Goal: Communication & Community: Answer question/provide support

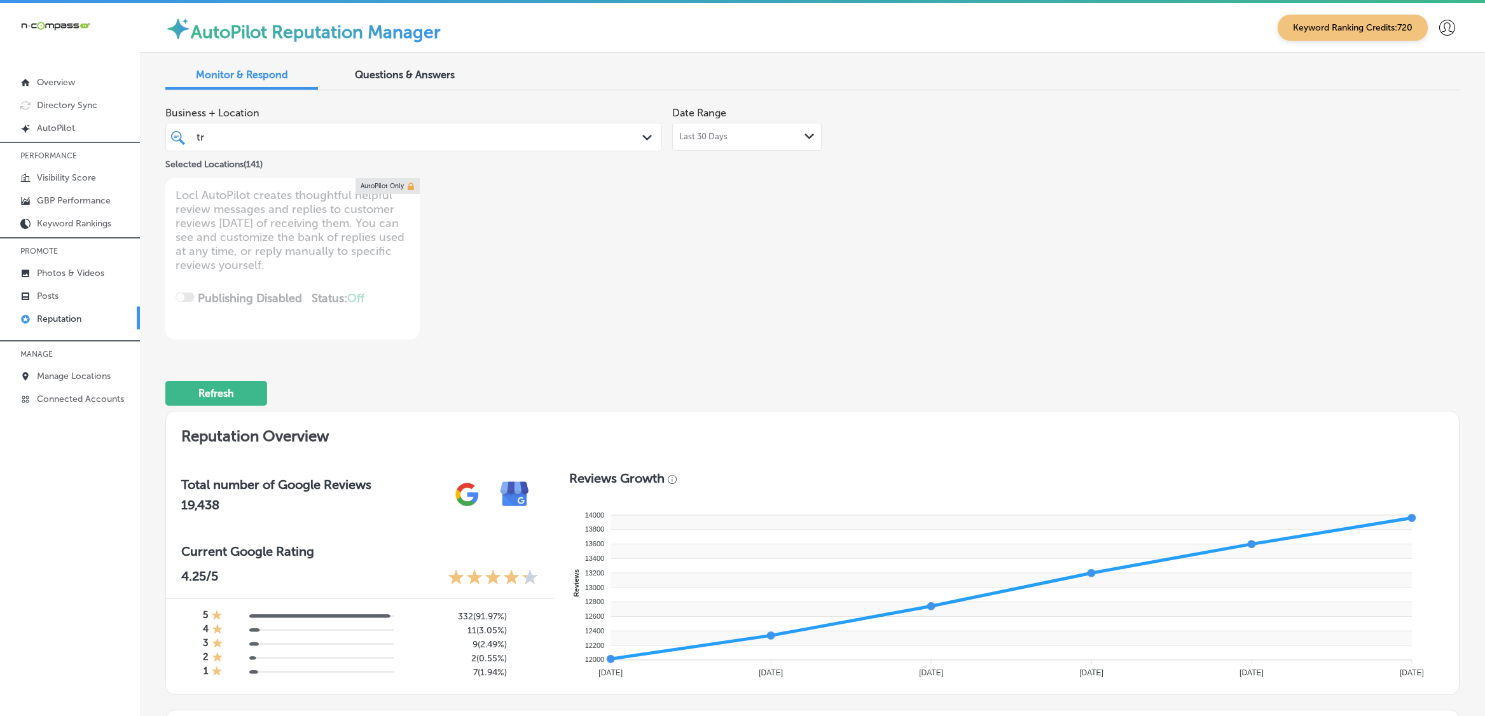
scroll to position [875, 0]
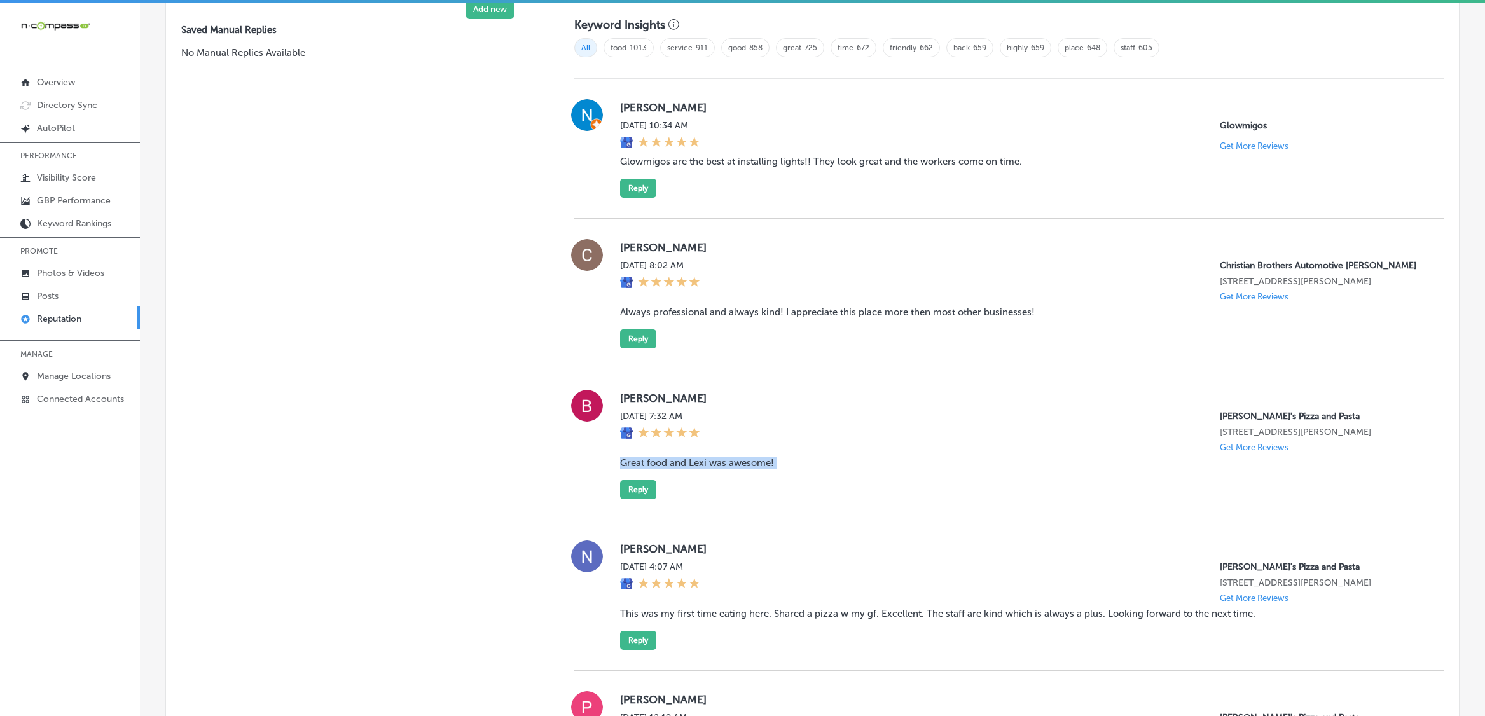
type textarea "x"
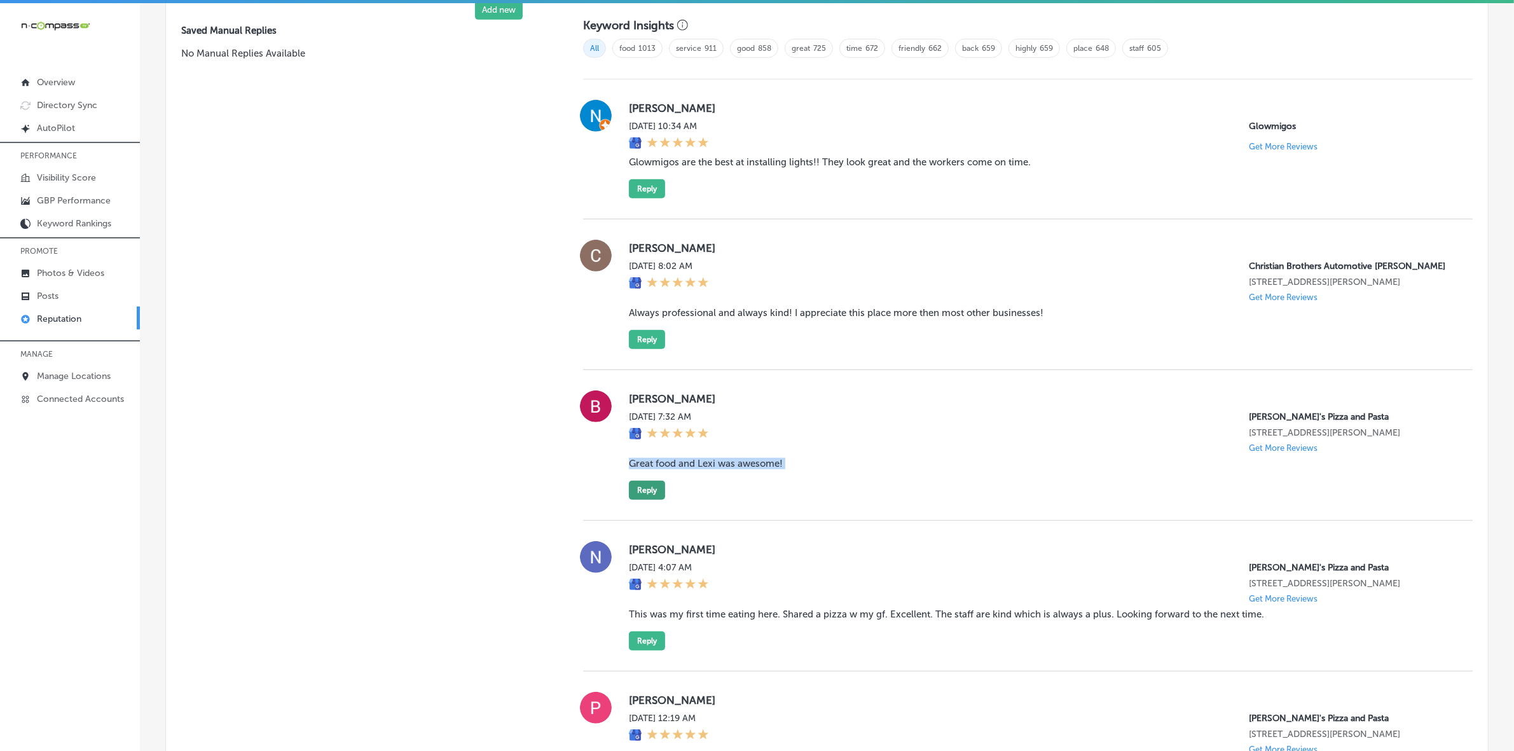
click at [652, 500] on button "Reply" at bounding box center [647, 490] width 36 height 19
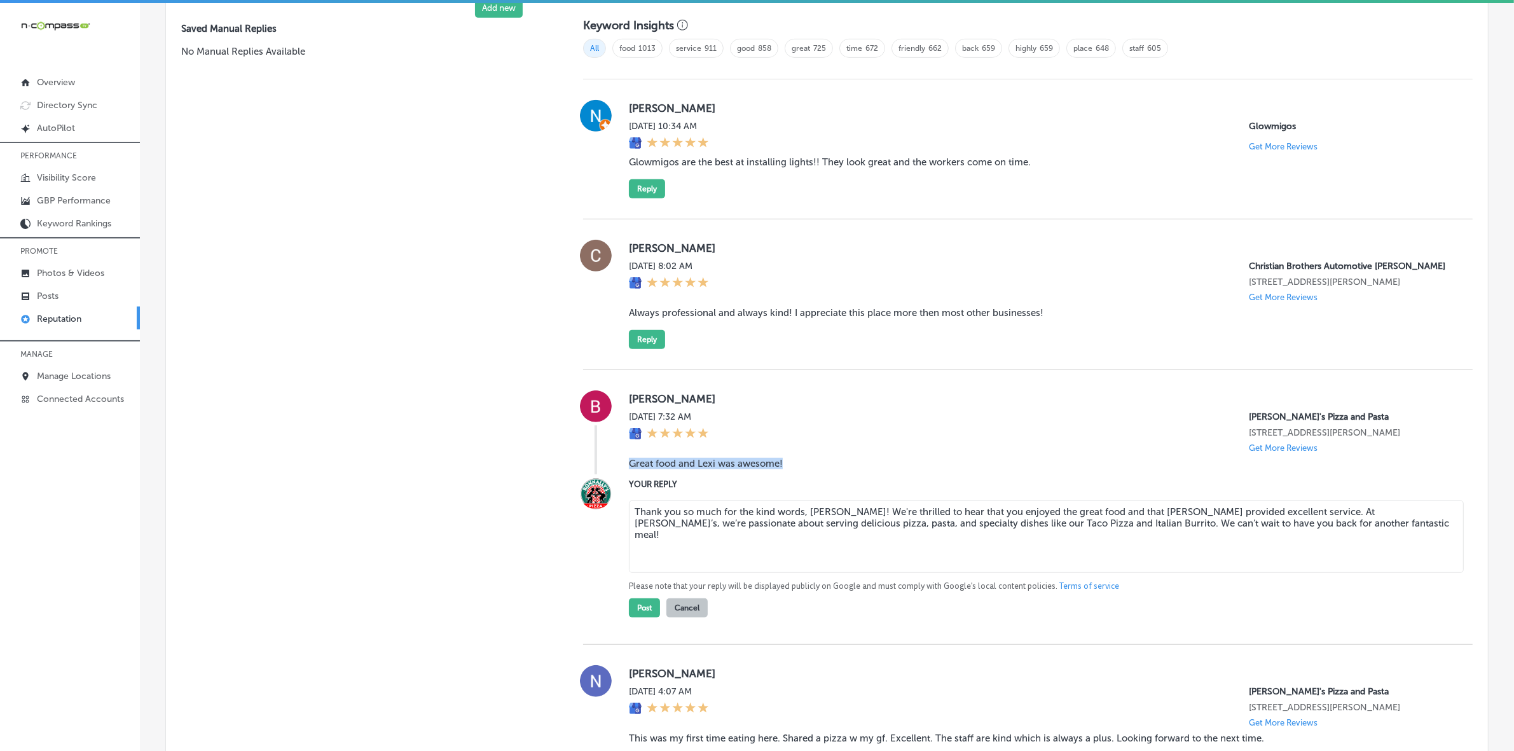
scroll to position [873, 0]
click at [871, 528] on textarea "Thank you so much for the kind words, [PERSON_NAME]! We're thrilled to hear tha…" at bounding box center [1046, 538] width 835 height 73
type textarea "Thank you so much for the kind words, [PERSON_NAME]! We're happy to hear that y…"
click at [641, 620] on button "Post" at bounding box center [644, 609] width 31 height 19
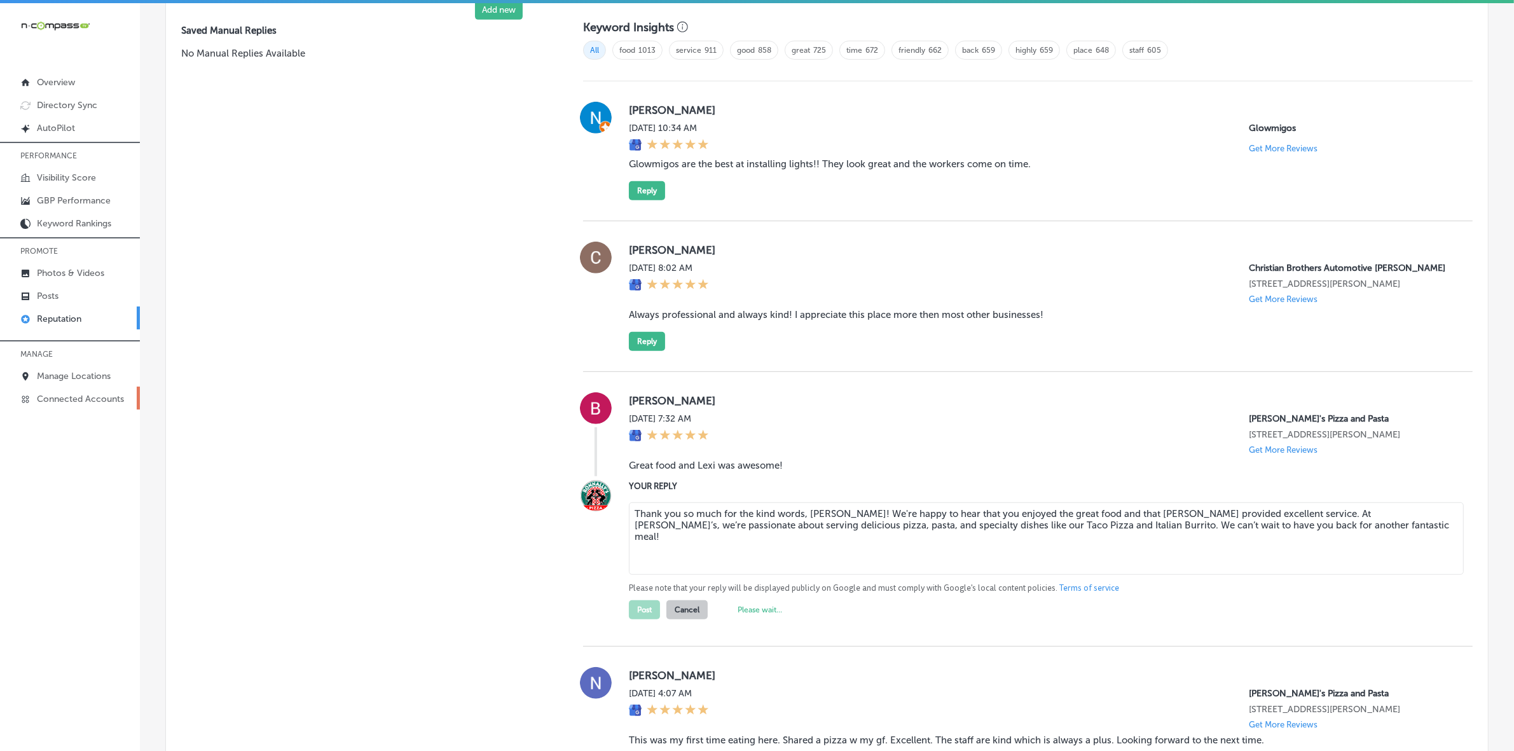
type textarea "x"
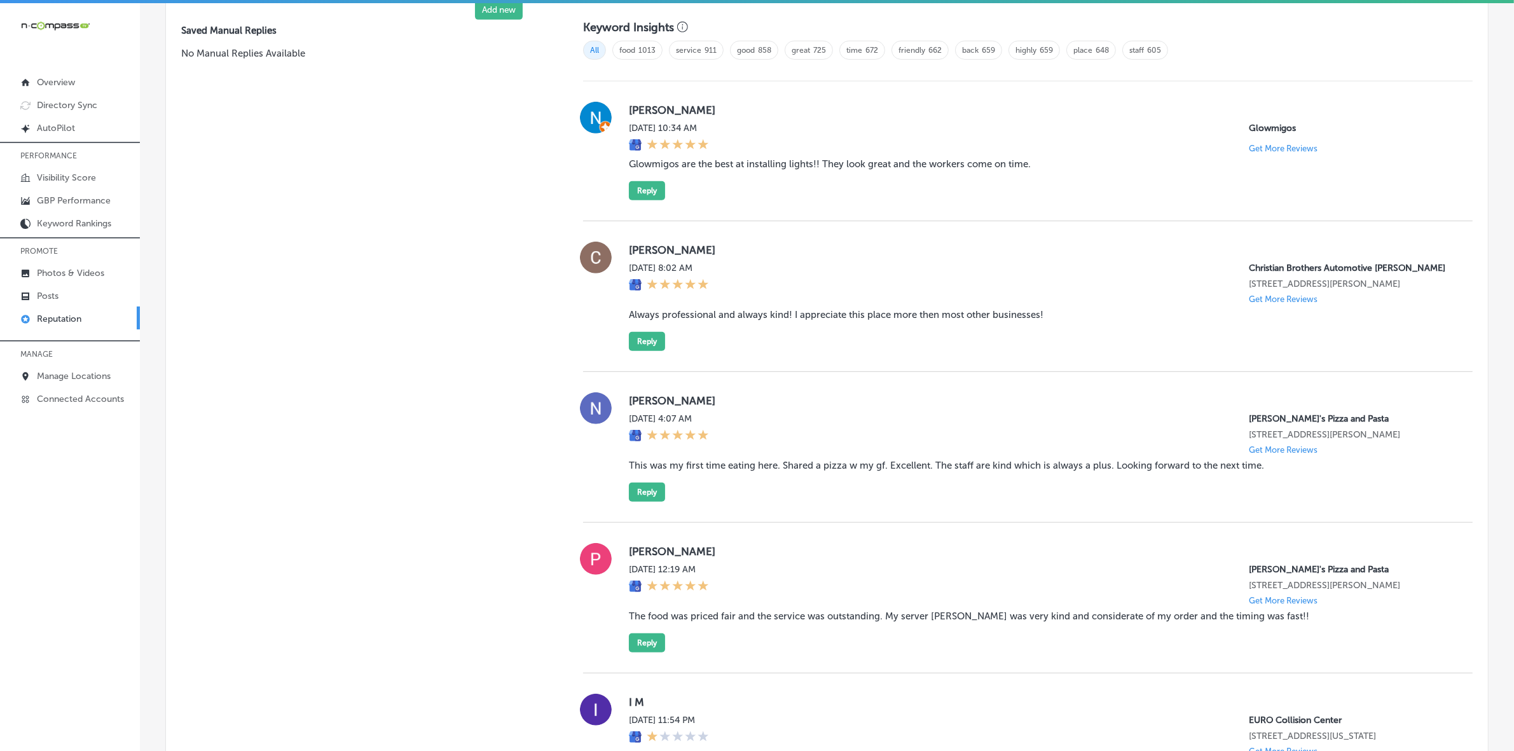
click at [639, 407] on label "[PERSON_NAME]" at bounding box center [1041, 400] width 824 height 13
copy label "[PERSON_NAME]"
click at [678, 471] on blockquote "This was my first time eating here. Shared a pizza w my gf. Excellent. The staf…" at bounding box center [1041, 465] width 824 height 11
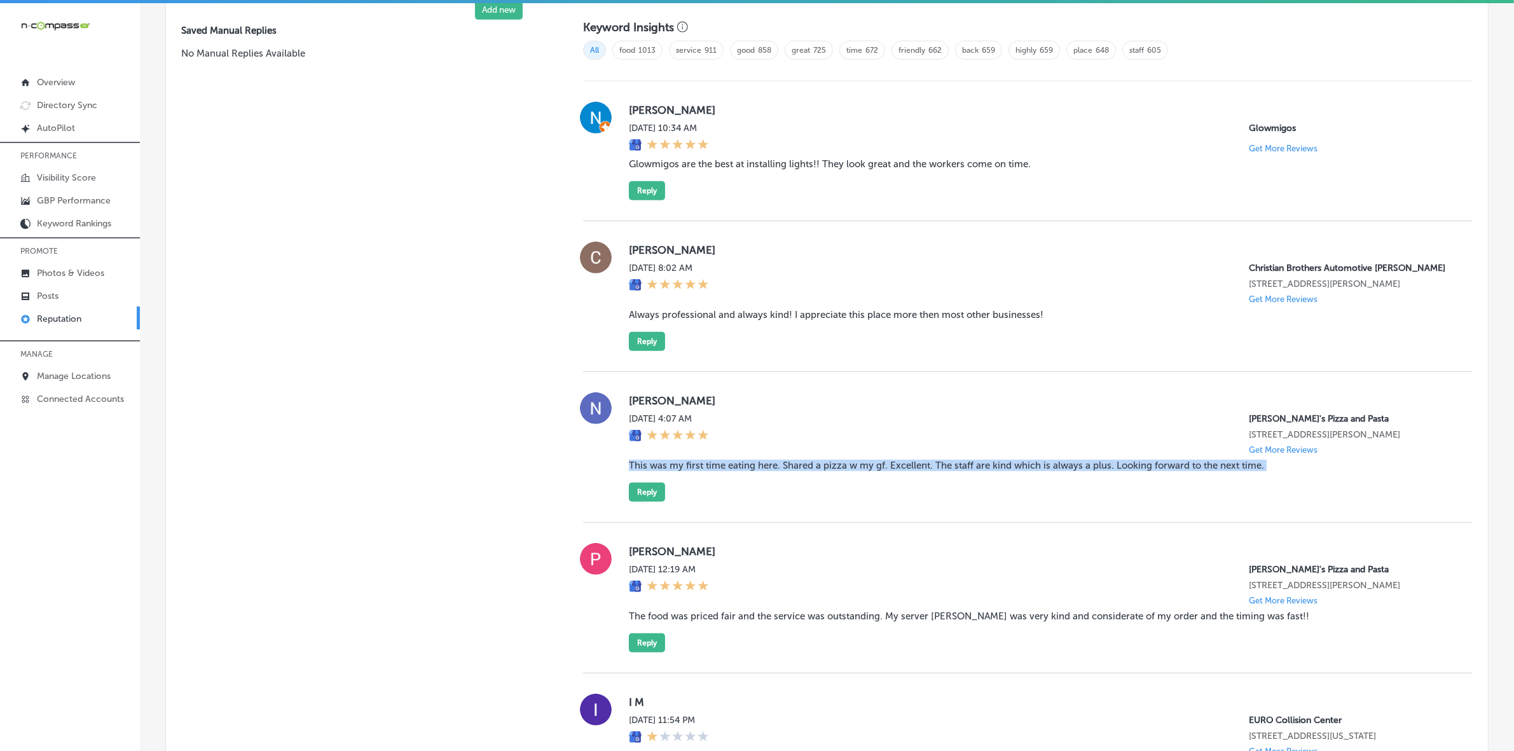
click at [678, 471] on blockquote "This was my first time eating here. Shared a pizza w my gf. Excellent. The staf…" at bounding box center [1041, 465] width 824 height 11
copy blockquote "This was my first time eating here. Shared a pizza w my gf. Excellent. The staf…"
click at [649, 502] on button "Reply" at bounding box center [647, 492] width 36 height 19
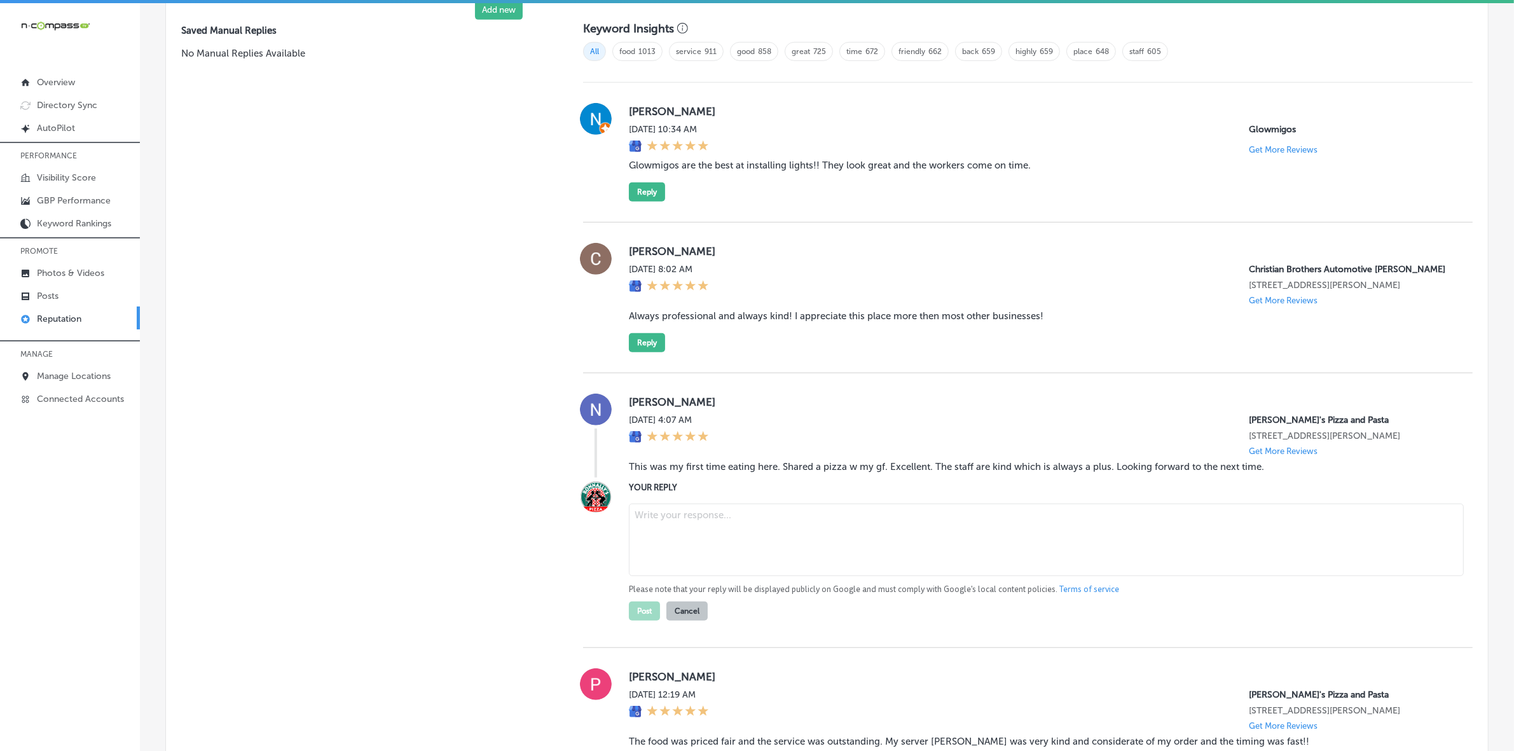
click at [770, 546] on textarea at bounding box center [1046, 540] width 835 height 73
paste textarea "Thank you for the wonderful review, [PERSON_NAME]! We're so glad you and your g…"
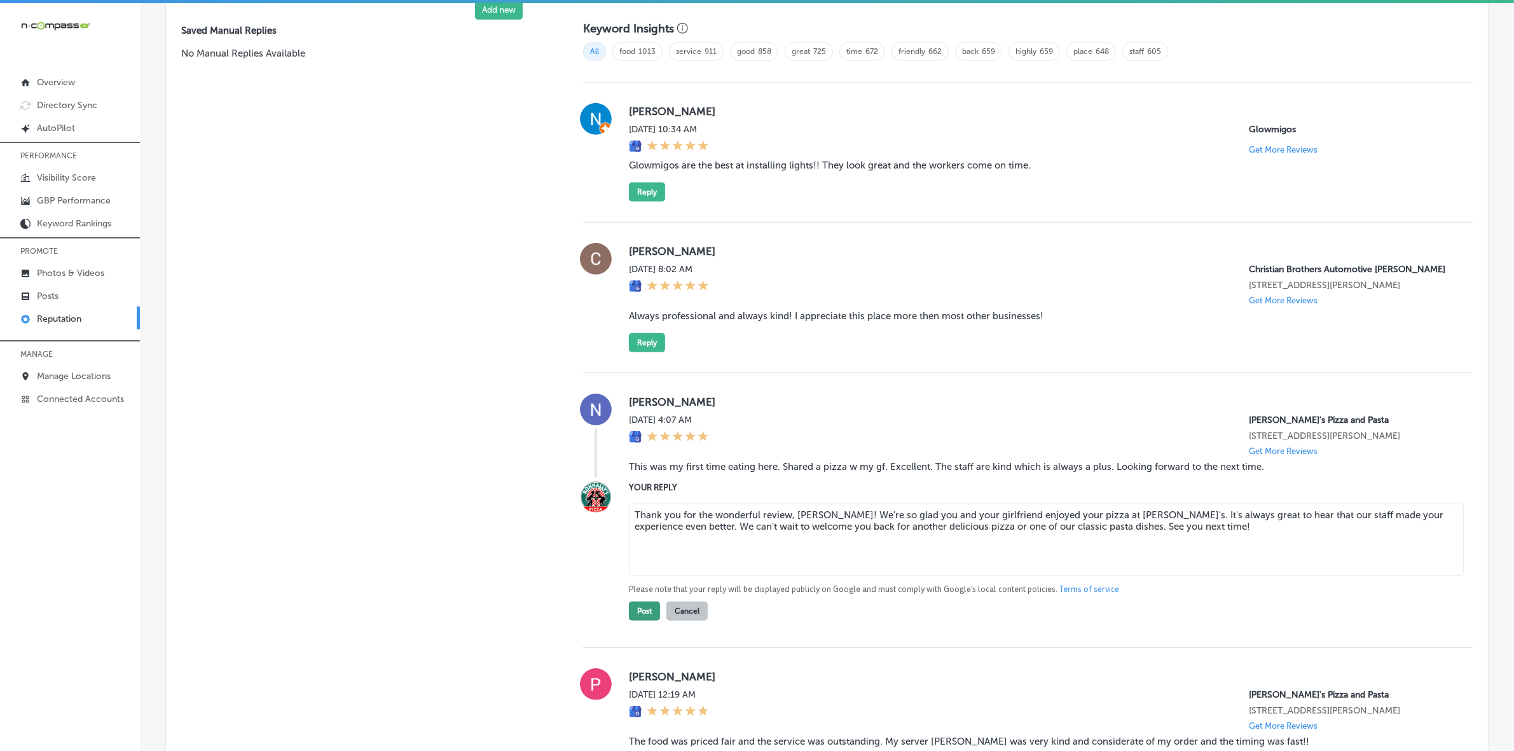
type textarea "Thank you for the wonderful review, [PERSON_NAME]! We're so glad you and your g…"
click at [642, 621] on button "Post" at bounding box center [644, 611] width 31 height 19
type textarea "x"
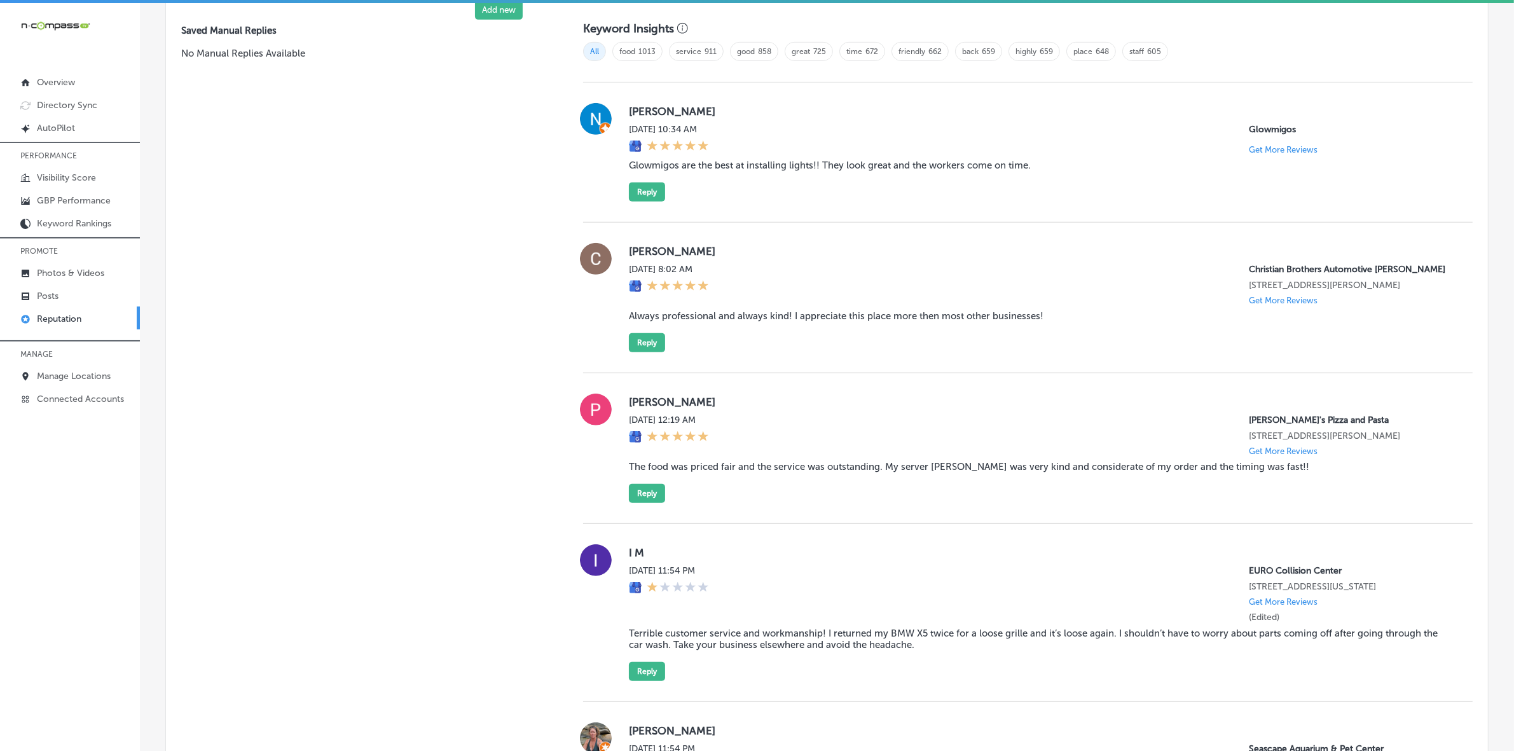
click at [634, 408] on label "[PERSON_NAME]" at bounding box center [1041, 402] width 824 height 13
copy label "[PERSON_NAME]"
click at [784, 473] on blockquote "The food was priced fair and the service was outstanding. My server [PERSON_NAM…" at bounding box center [1041, 466] width 824 height 11
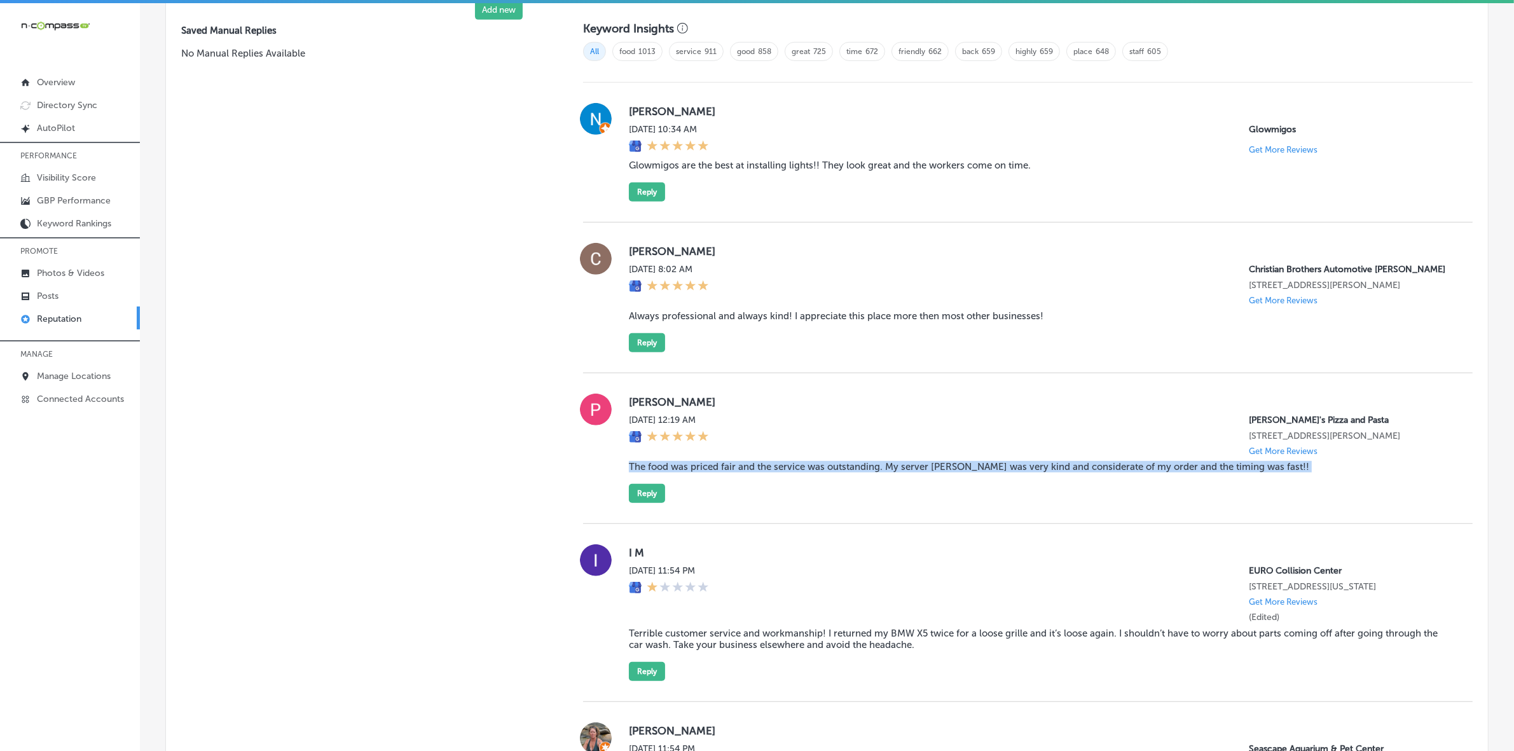
click at [784, 473] on blockquote "The food was priced fair and the service was outstanding. My server [PERSON_NAM…" at bounding box center [1041, 466] width 824 height 11
copy blockquote "The food was priced fair and the service was outstanding. My server [PERSON_NAM…"
click at [644, 503] on button "Reply" at bounding box center [647, 493] width 36 height 19
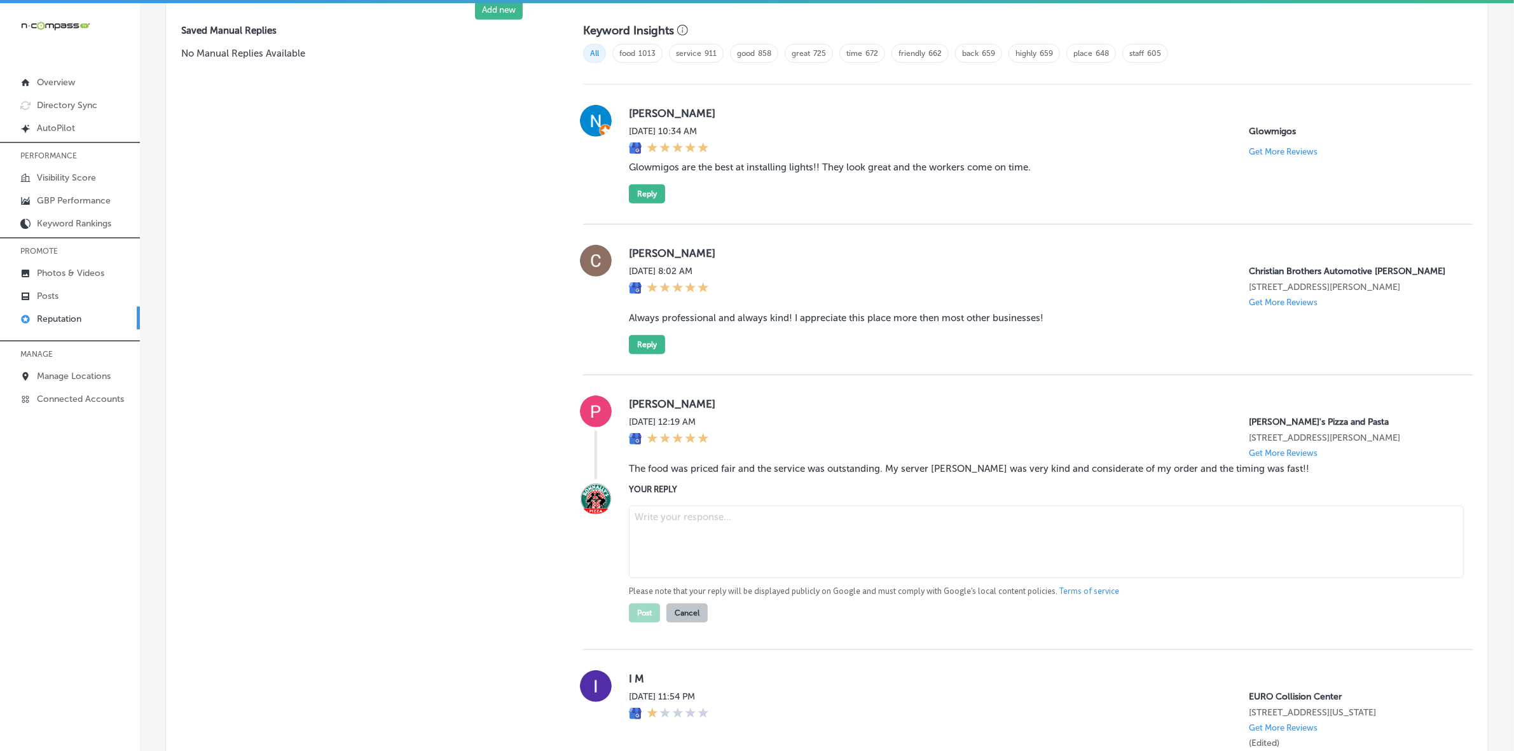
click at [744, 550] on textarea at bounding box center [1046, 542] width 835 height 73
paste textarea "Thank you for the kind review, [PERSON_NAME]! We're thrilled to hear that you e…"
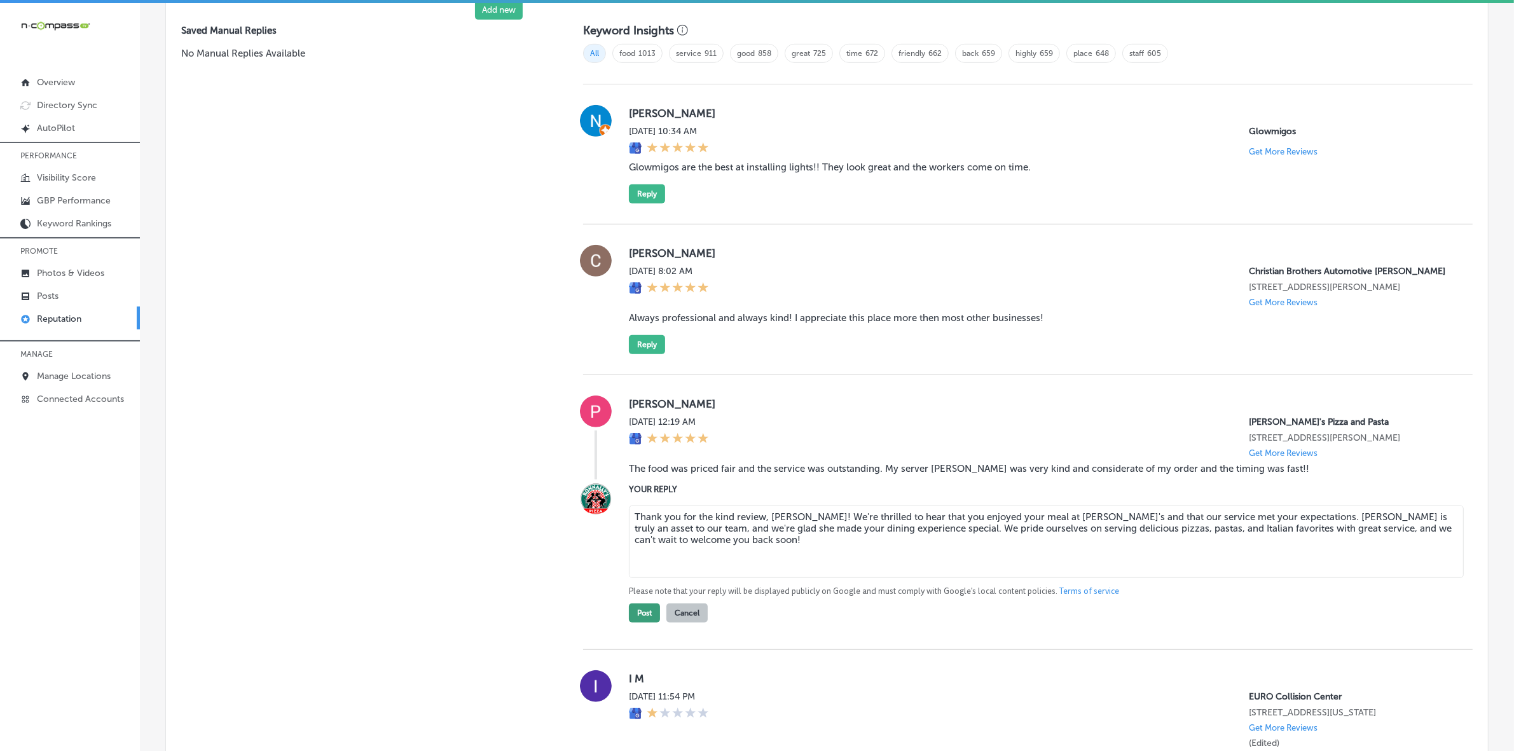
type textarea "Thank you for the kind review, [PERSON_NAME]! We're thrilled to hear that you e…"
click at [639, 623] on button "Post" at bounding box center [644, 613] width 31 height 19
type textarea "x"
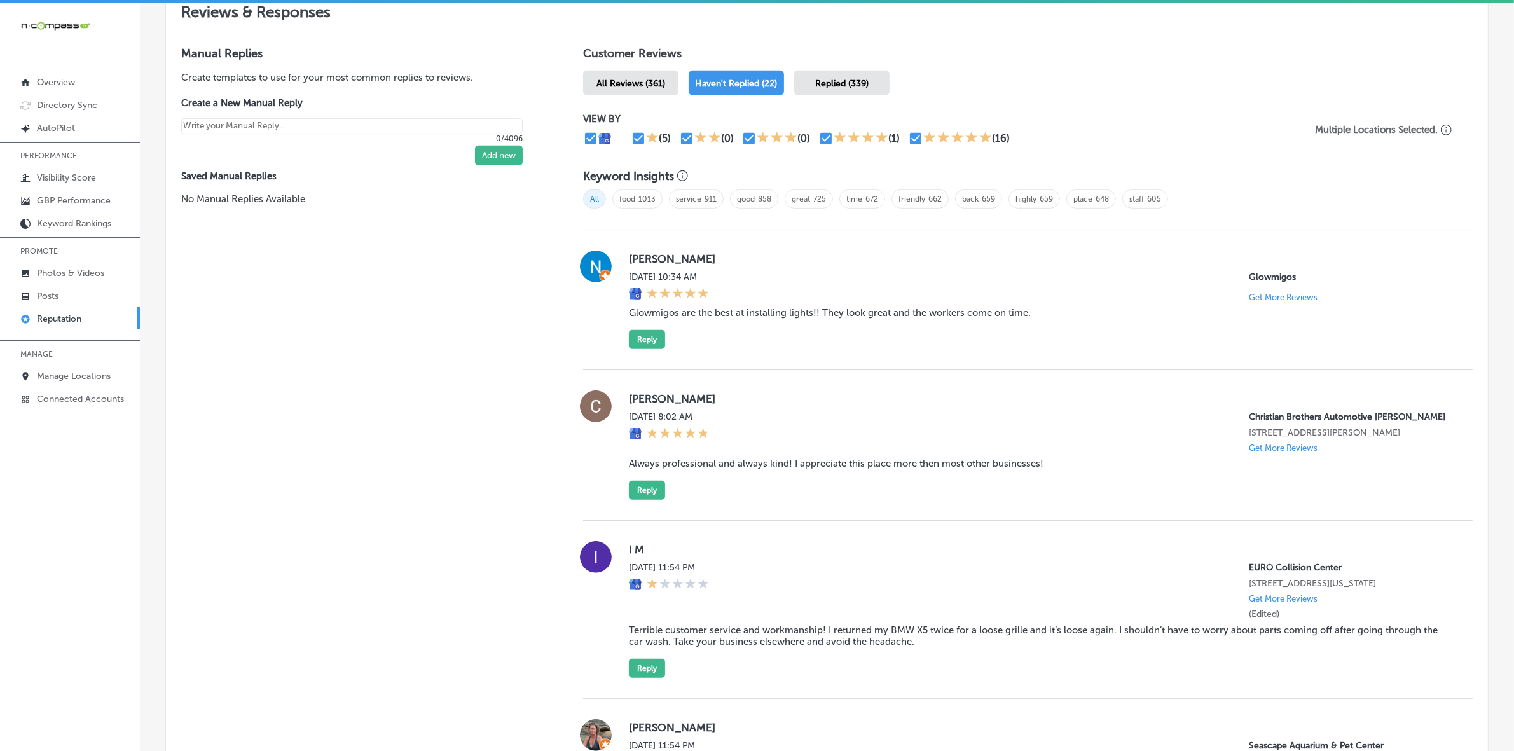
scroll to position [710, 0]
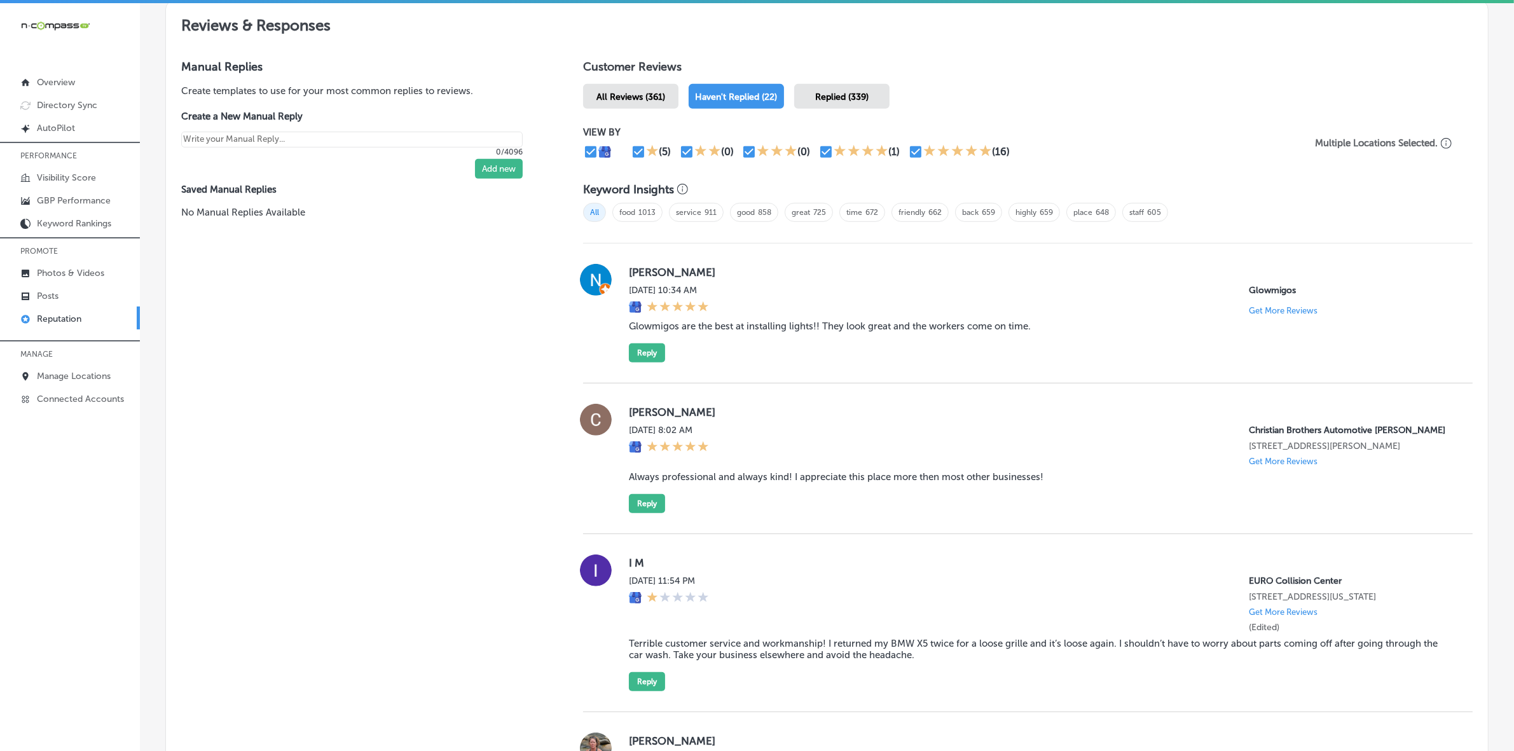
click at [639, 417] on label "[PERSON_NAME]" at bounding box center [1041, 412] width 824 height 13
copy label "[PERSON_NAME]"
click at [728, 483] on blockquote "Always professional and always kind! I appreciate this place more then most oth…" at bounding box center [1041, 476] width 824 height 11
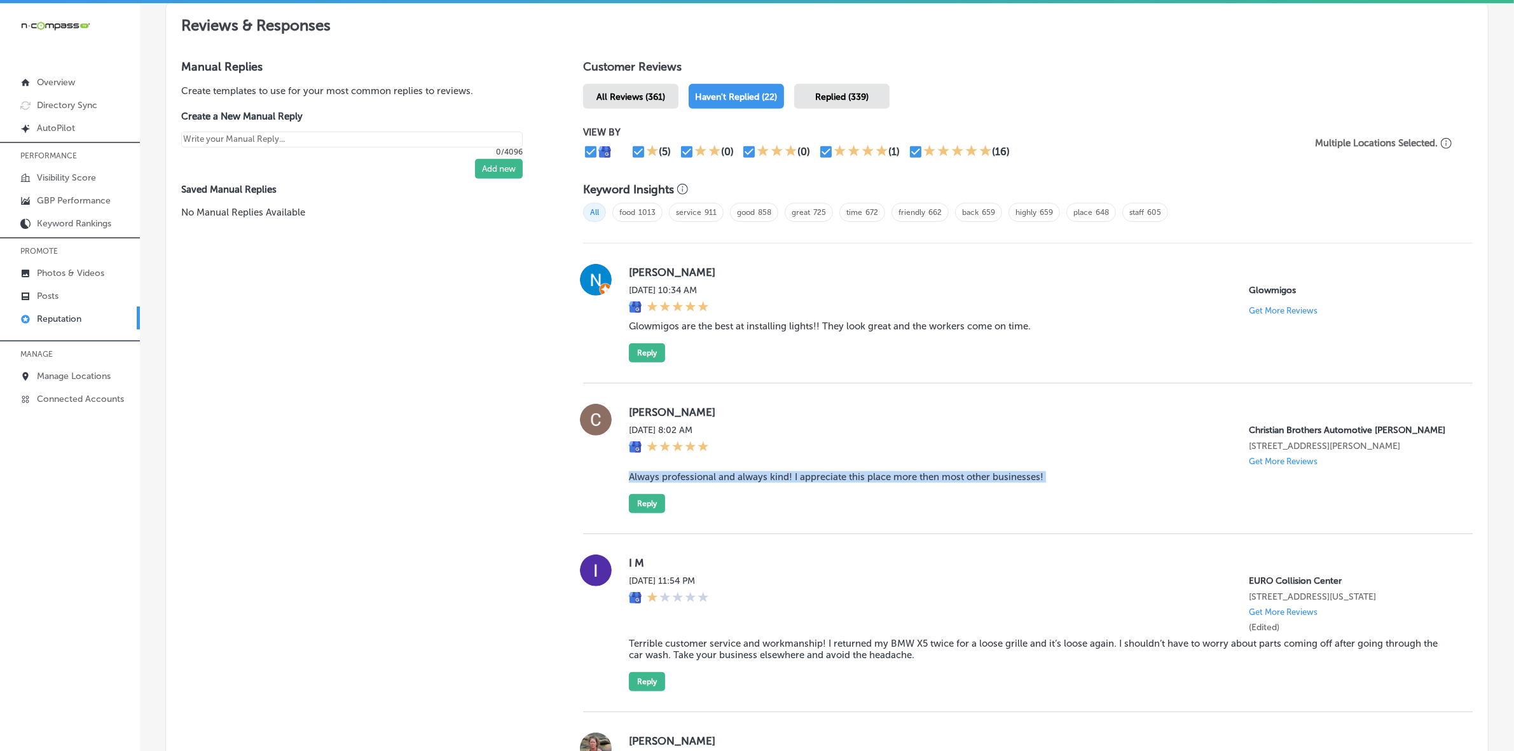
click at [728, 483] on blockquote "Always professional and always kind! I appreciate this place more then most oth…" at bounding box center [1041, 476] width 824 height 11
copy blockquote "Always professional and always kind! I appreciate this place more then most oth…"
click at [644, 513] on button "Reply" at bounding box center [647, 503] width 36 height 19
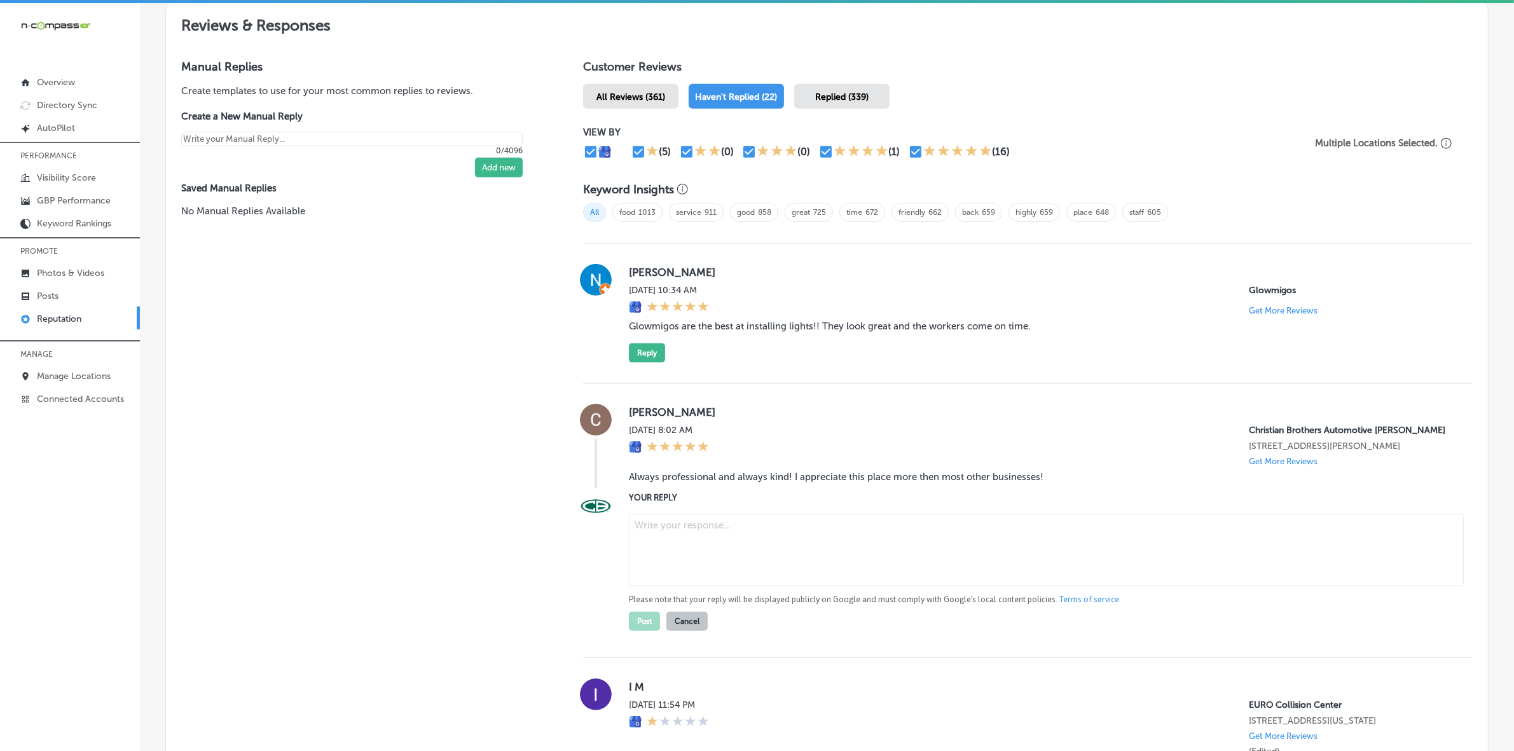
click at [733, 551] on textarea at bounding box center [1046, 550] width 835 height 73
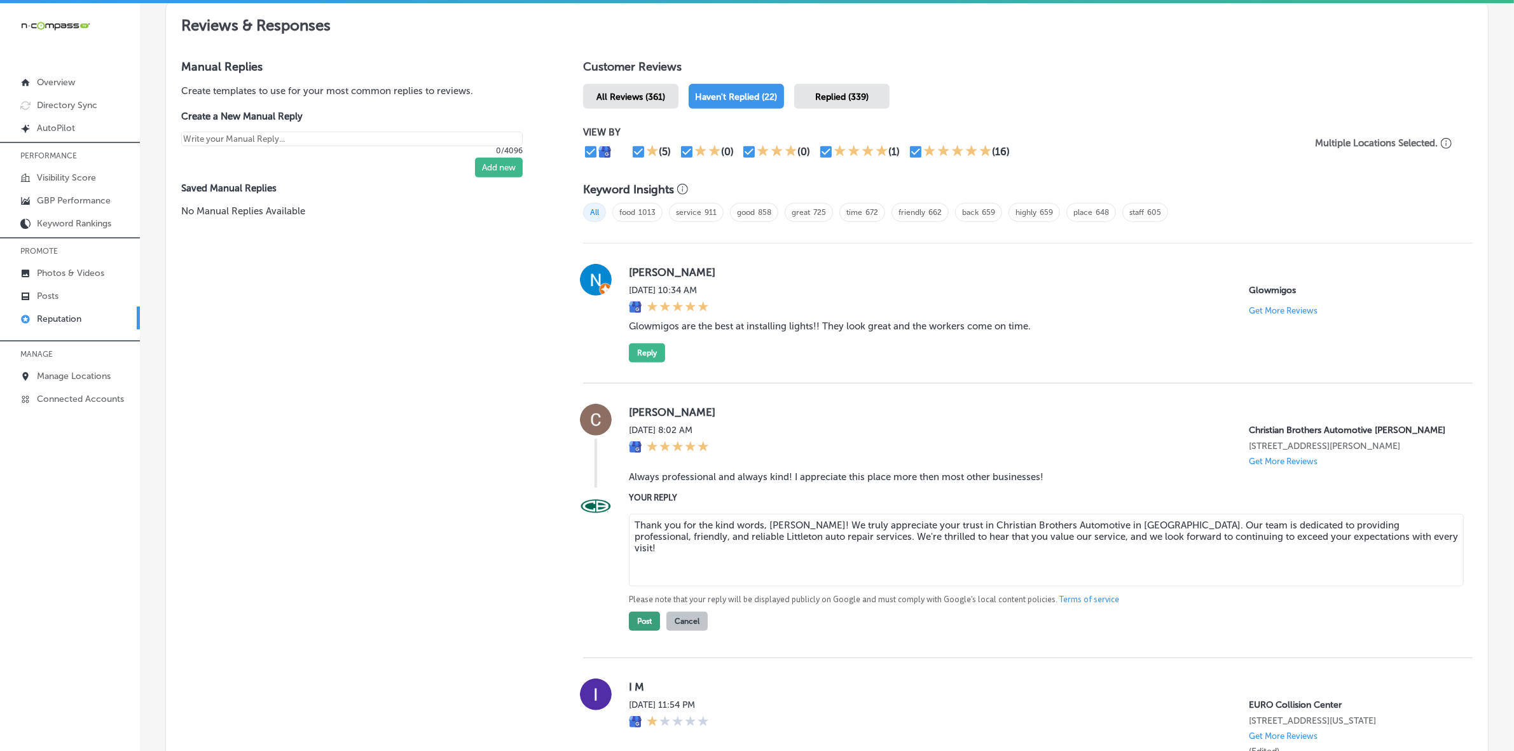
type textarea "Thank you for the kind words, [PERSON_NAME]! We truly appreciate your trust in …"
click at [648, 631] on button "Post" at bounding box center [644, 621] width 31 height 19
type textarea "x"
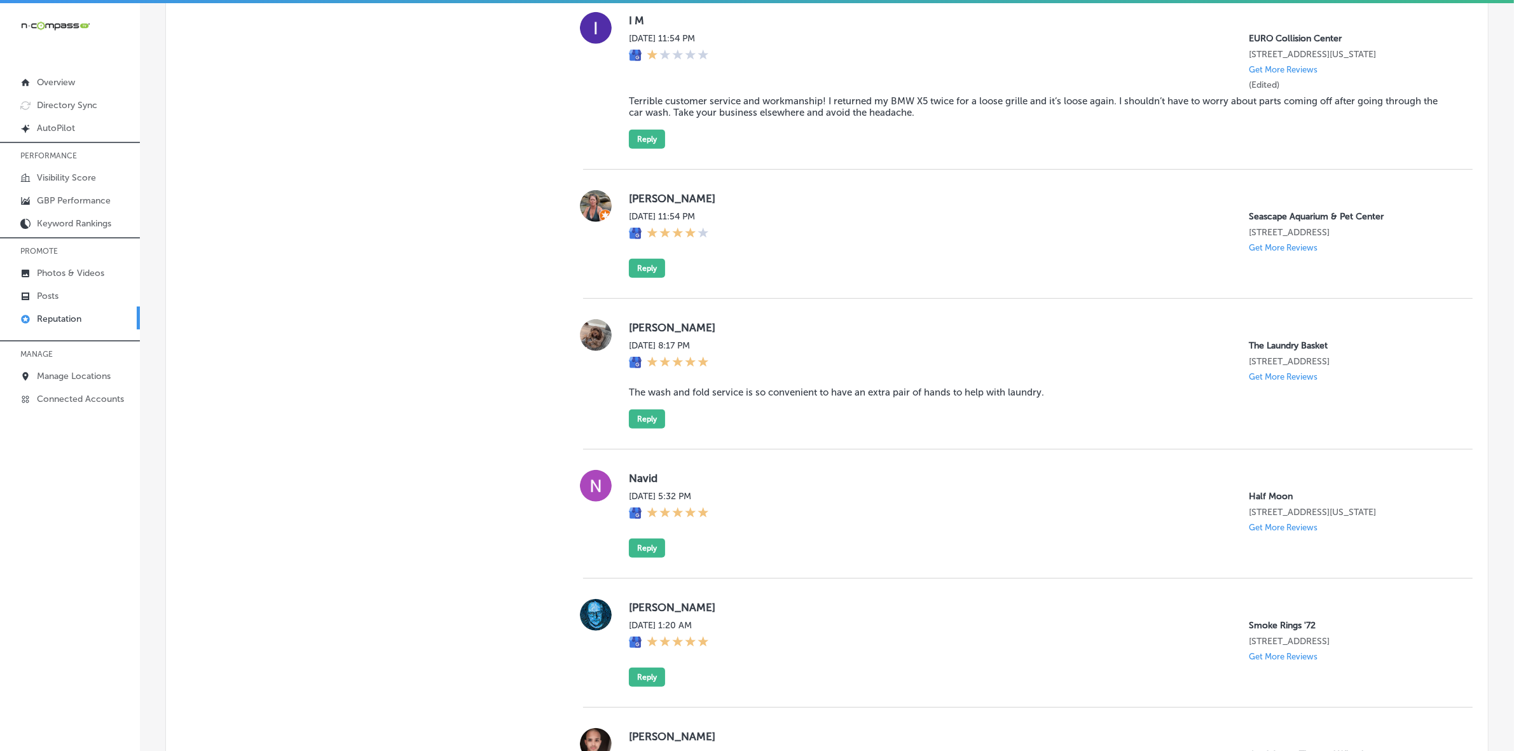
scroll to position [885, 0]
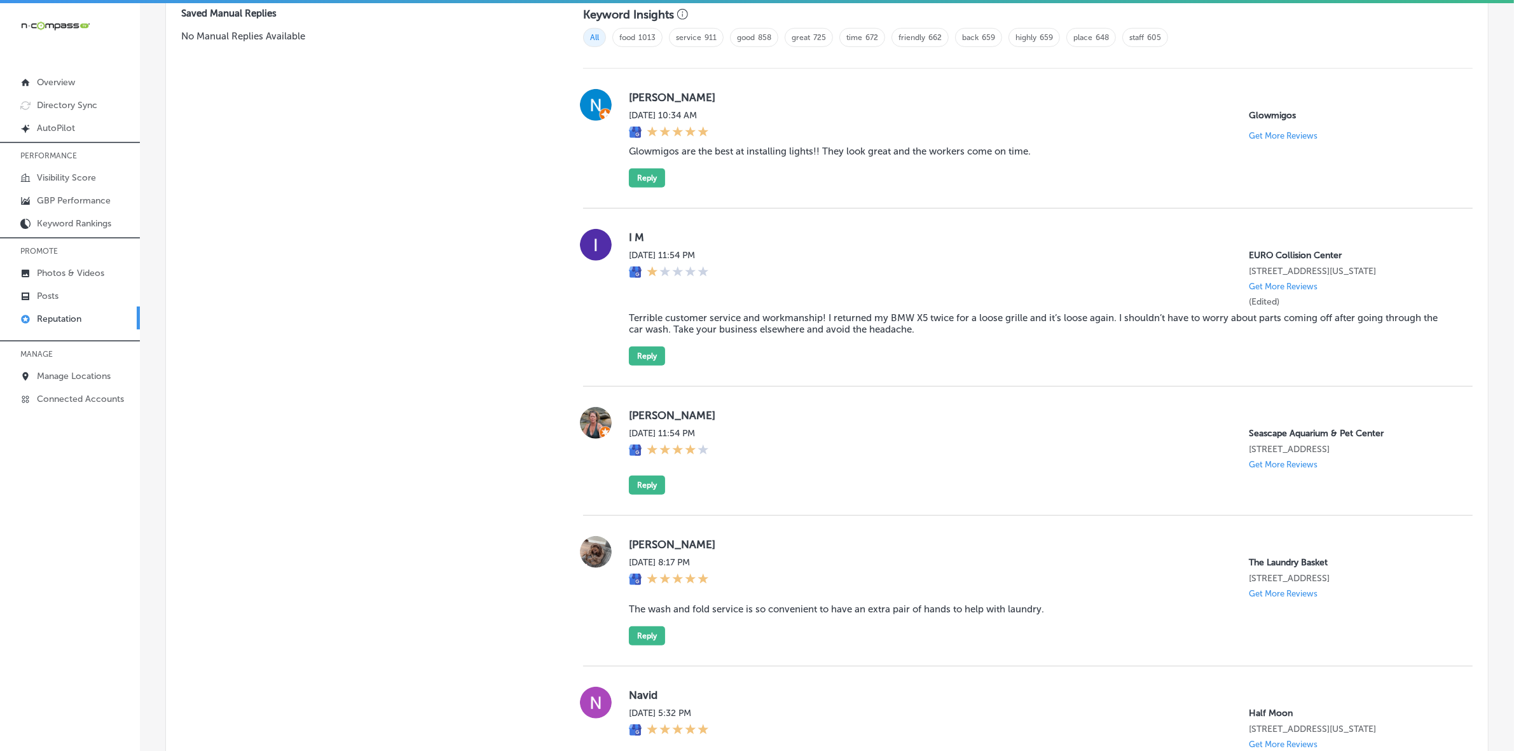
click at [642, 422] on label "[PERSON_NAME]" at bounding box center [1041, 415] width 824 height 13
copy label "[PERSON_NAME]"
click at [653, 495] on button "Reply" at bounding box center [647, 485] width 36 height 19
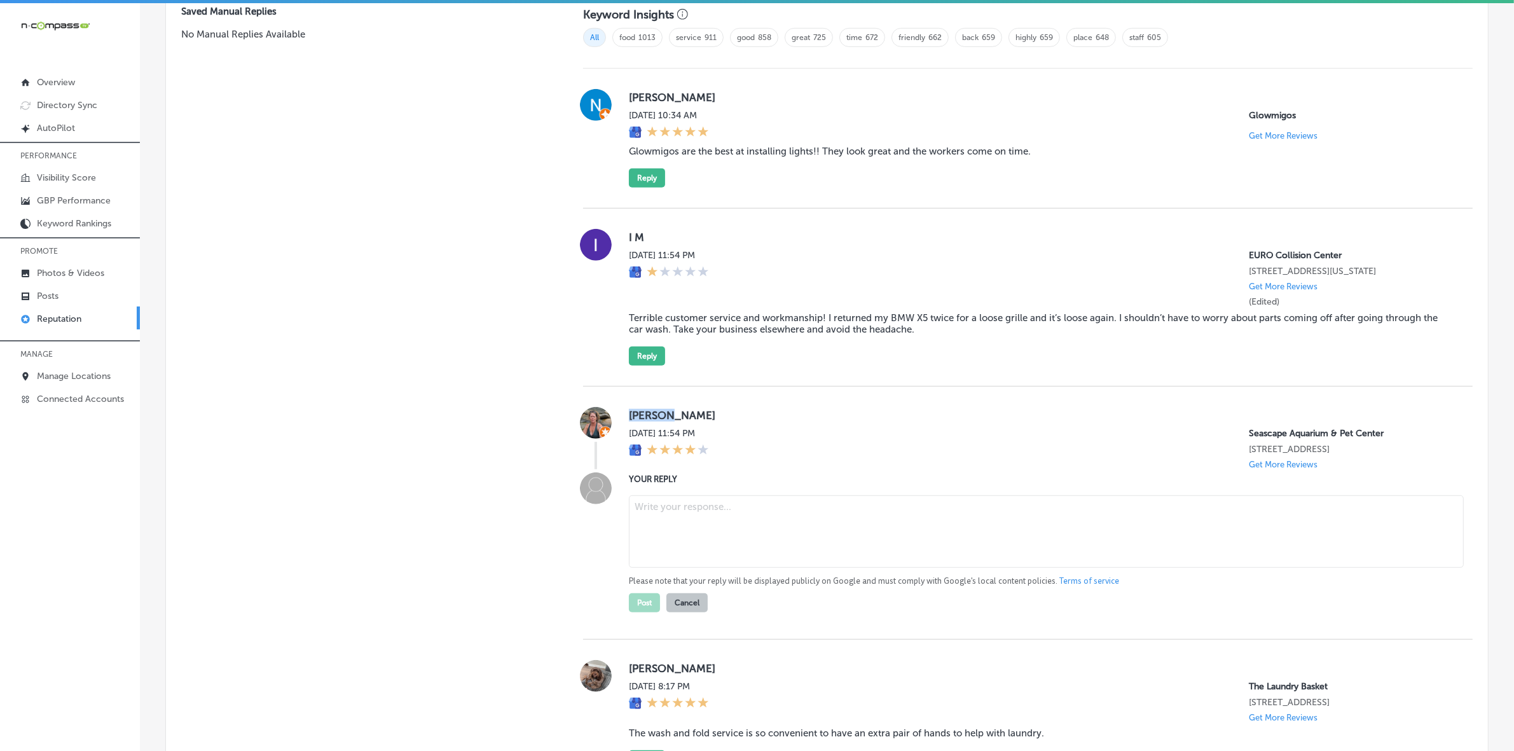
scroll to position [883, 0]
click at [660, 520] on textarea at bounding box center [1046, 534] width 835 height 73
paste textarea "Thank you for the 4-star review, [PERSON_NAME]! We appreciate your feedback and…"
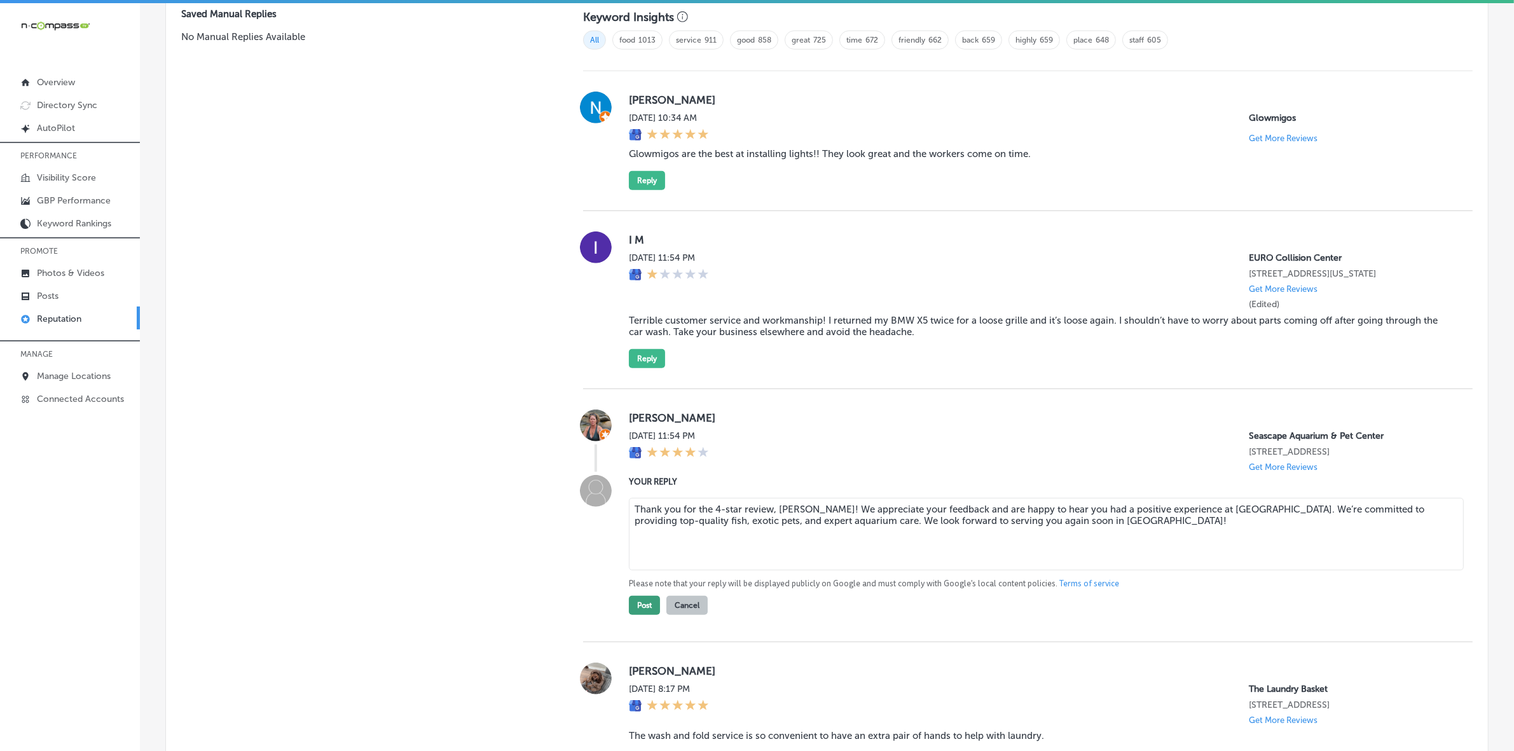
type textarea "Thank you for the 4-star review, [PERSON_NAME]! We appreciate your feedback and…"
click at [638, 615] on button "Post" at bounding box center [644, 605] width 31 height 19
type textarea "x"
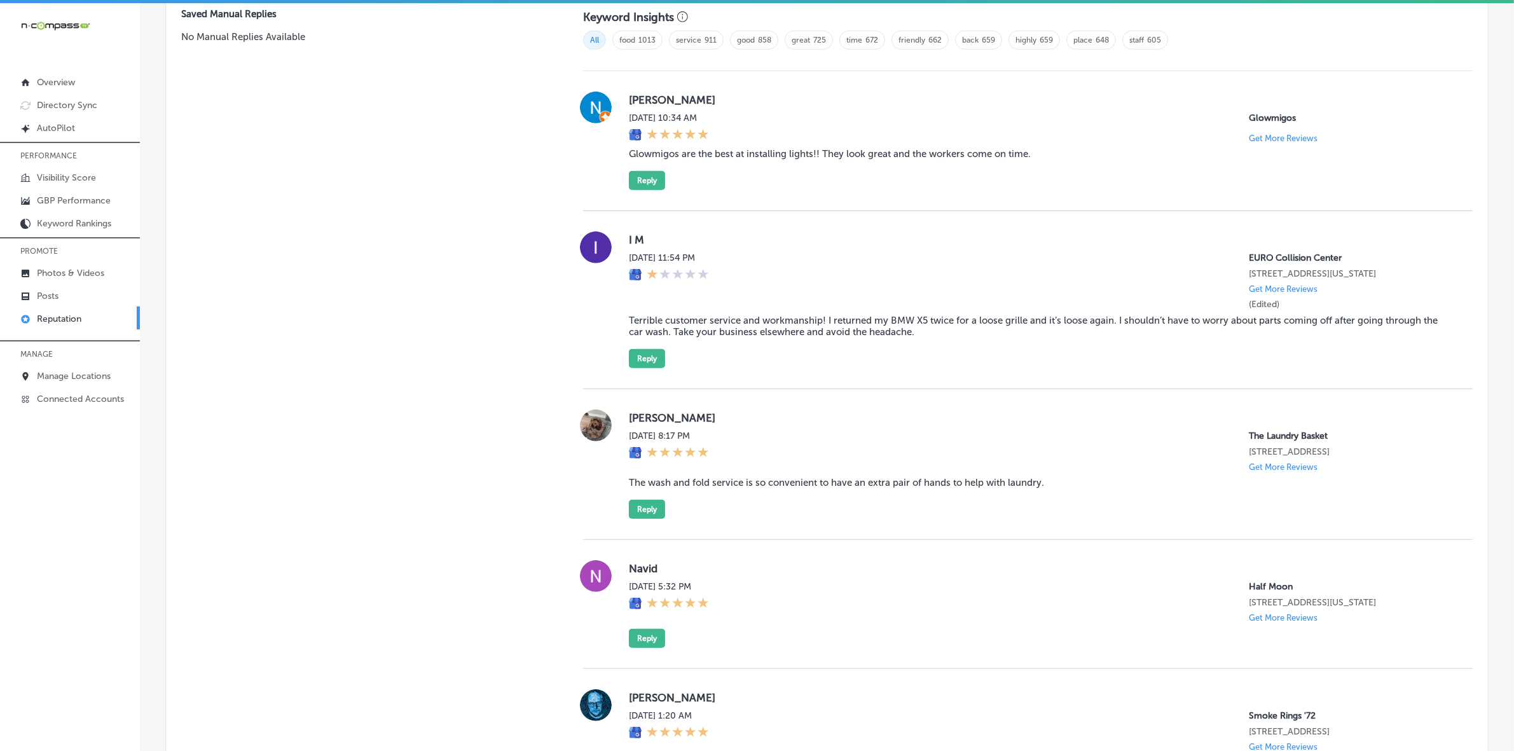
click at [643, 424] on label "[PERSON_NAME]" at bounding box center [1041, 418] width 824 height 13
copy label "[PERSON_NAME]"
click at [691, 488] on blockquote "The wash and fold service is so convenient to have an extra pair of hands to he…" at bounding box center [1041, 482] width 824 height 11
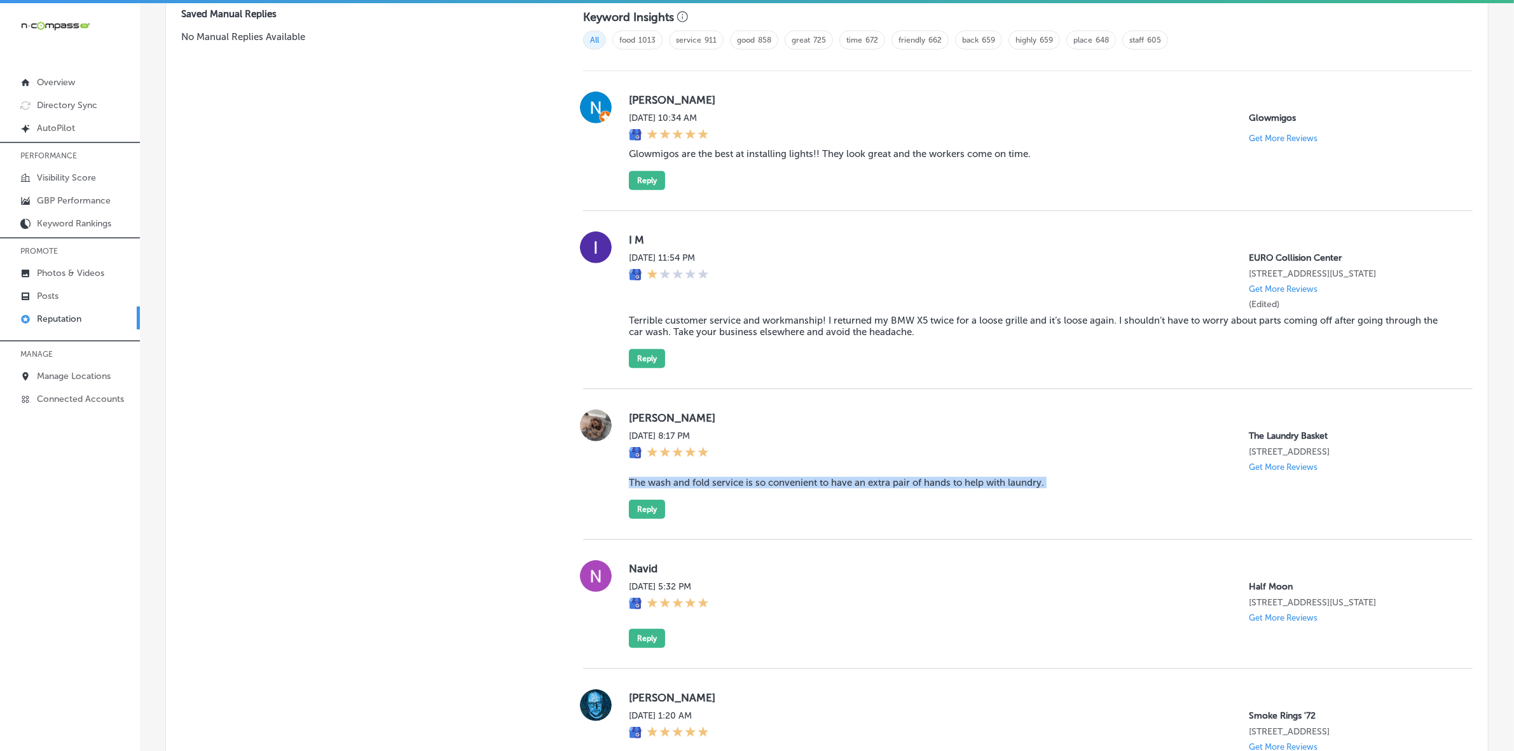
click at [691, 488] on blockquote "The wash and fold service is so convenient to have an extra pair of hands to he…" at bounding box center [1041, 482] width 824 height 11
copy blockquote "The wash and fold service is so convenient to have an extra pair of hands to he…"
click at [641, 537] on div "[PERSON_NAME][DATE] 8:17 PM The Laundry Basket [STREET_ADDRESS] Get More Review…" at bounding box center [1028, 464] width 890 height 151
click at [641, 519] on button "Reply" at bounding box center [647, 509] width 36 height 19
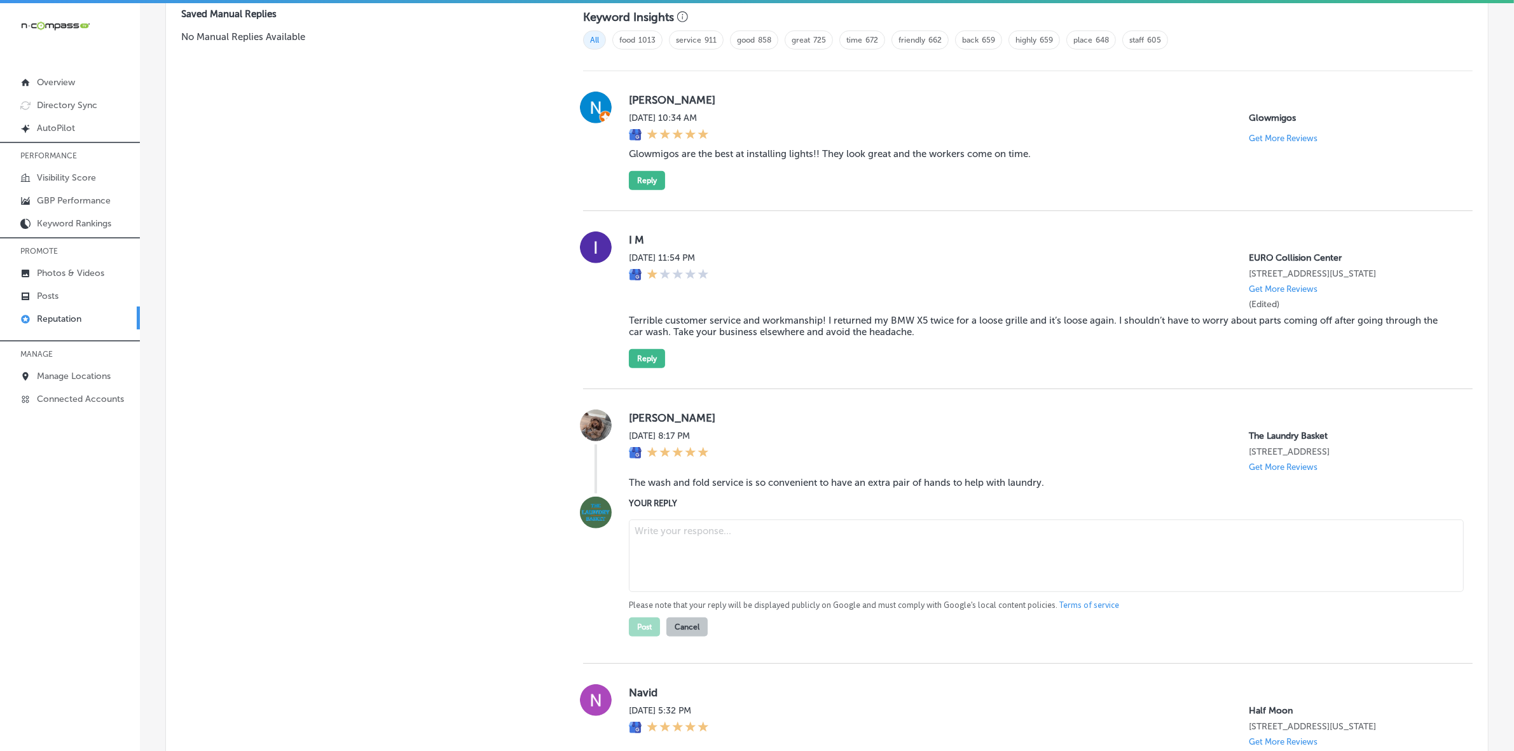
click at [726, 576] on textarea at bounding box center [1046, 556] width 835 height 73
paste textarea "Thank you for your wonderful review, [PERSON_NAME]! We're so glad our wash and …"
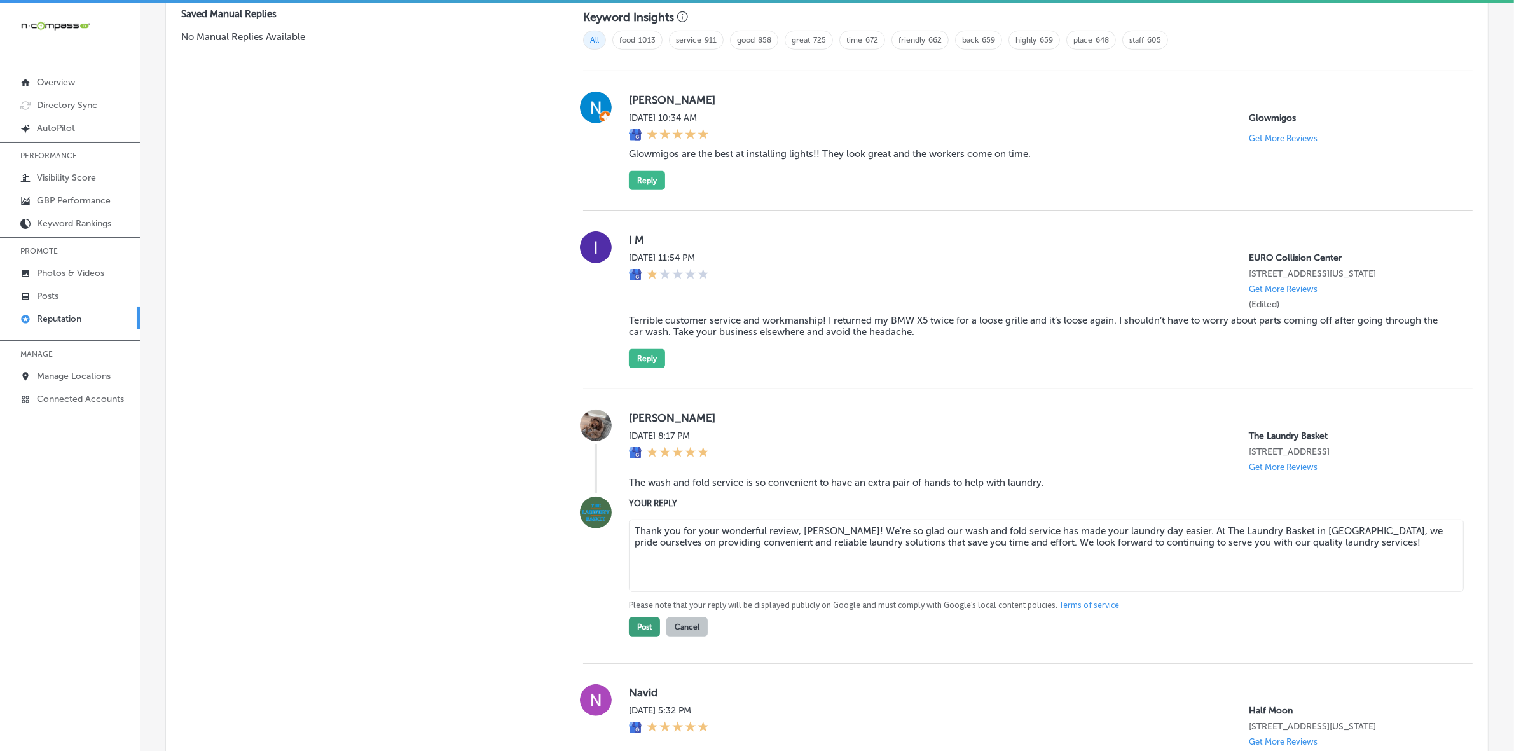
type textarea "Thank you for your wonderful review, [PERSON_NAME]! We're so glad our wash and …"
click at [637, 637] on button "Post" at bounding box center [644, 627] width 31 height 19
type textarea "x"
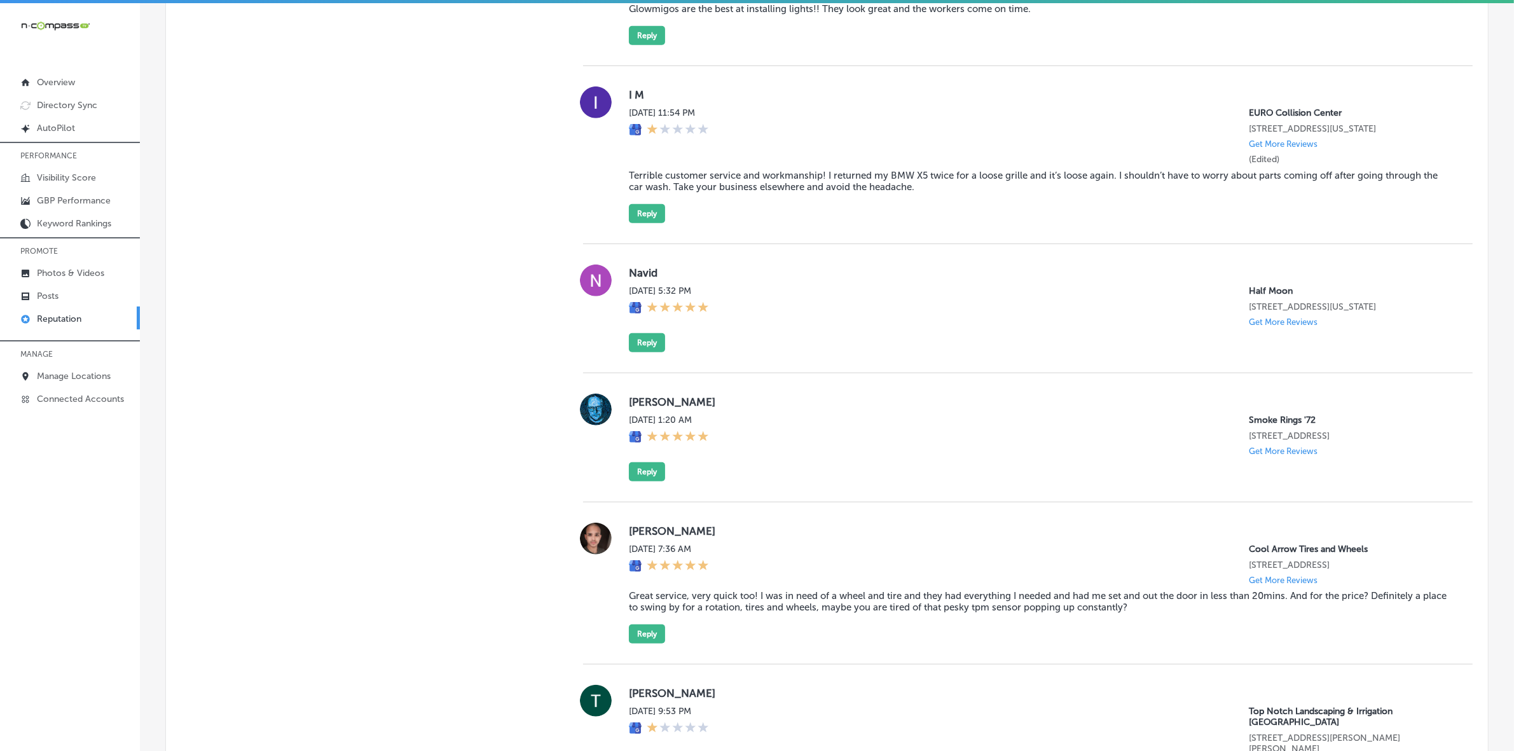
scroll to position [1042, 0]
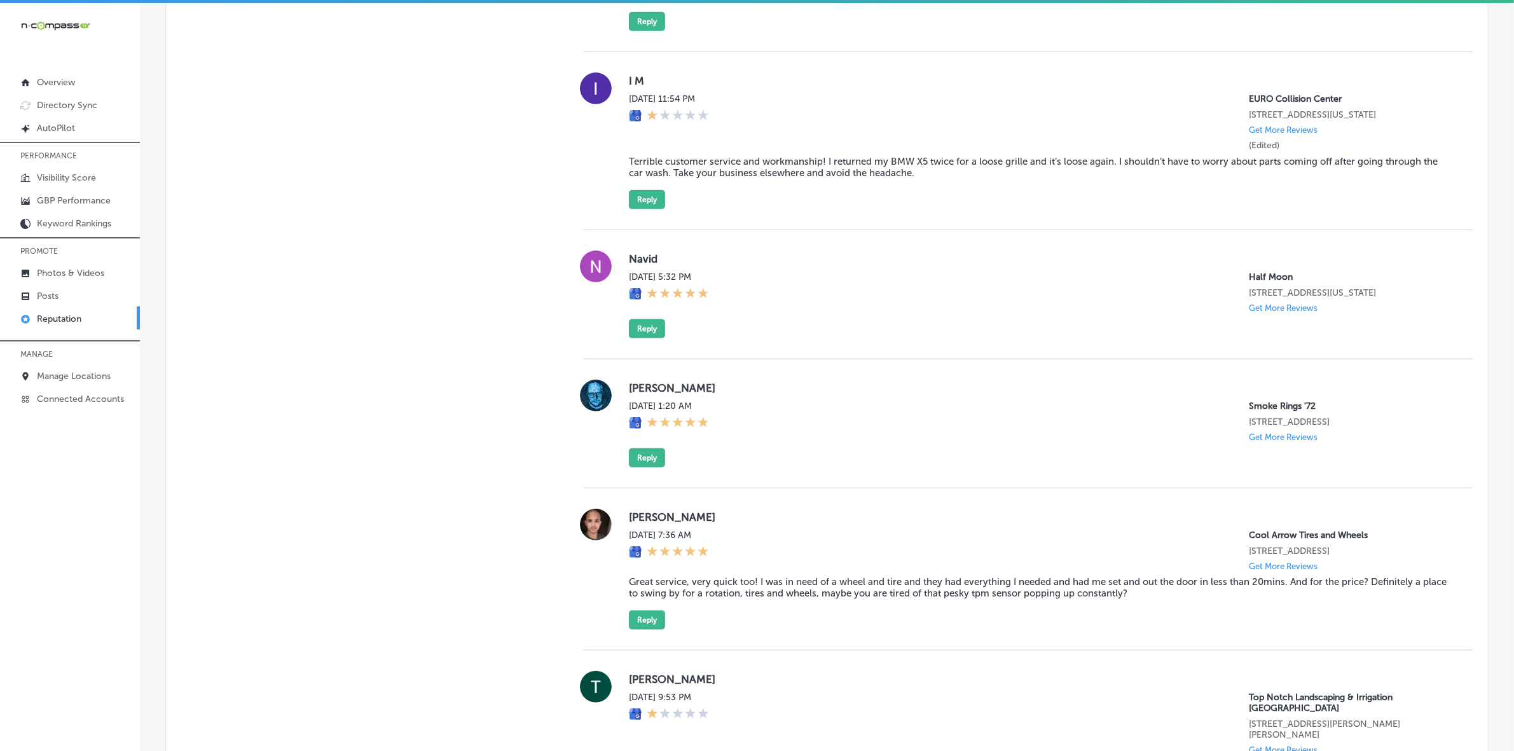
click at [633, 265] on label "Navid" at bounding box center [1041, 259] width 824 height 13
copy label "Navid"
click at [641, 338] on button "Reply" at bounding box center [647, 328] width 36 height 19
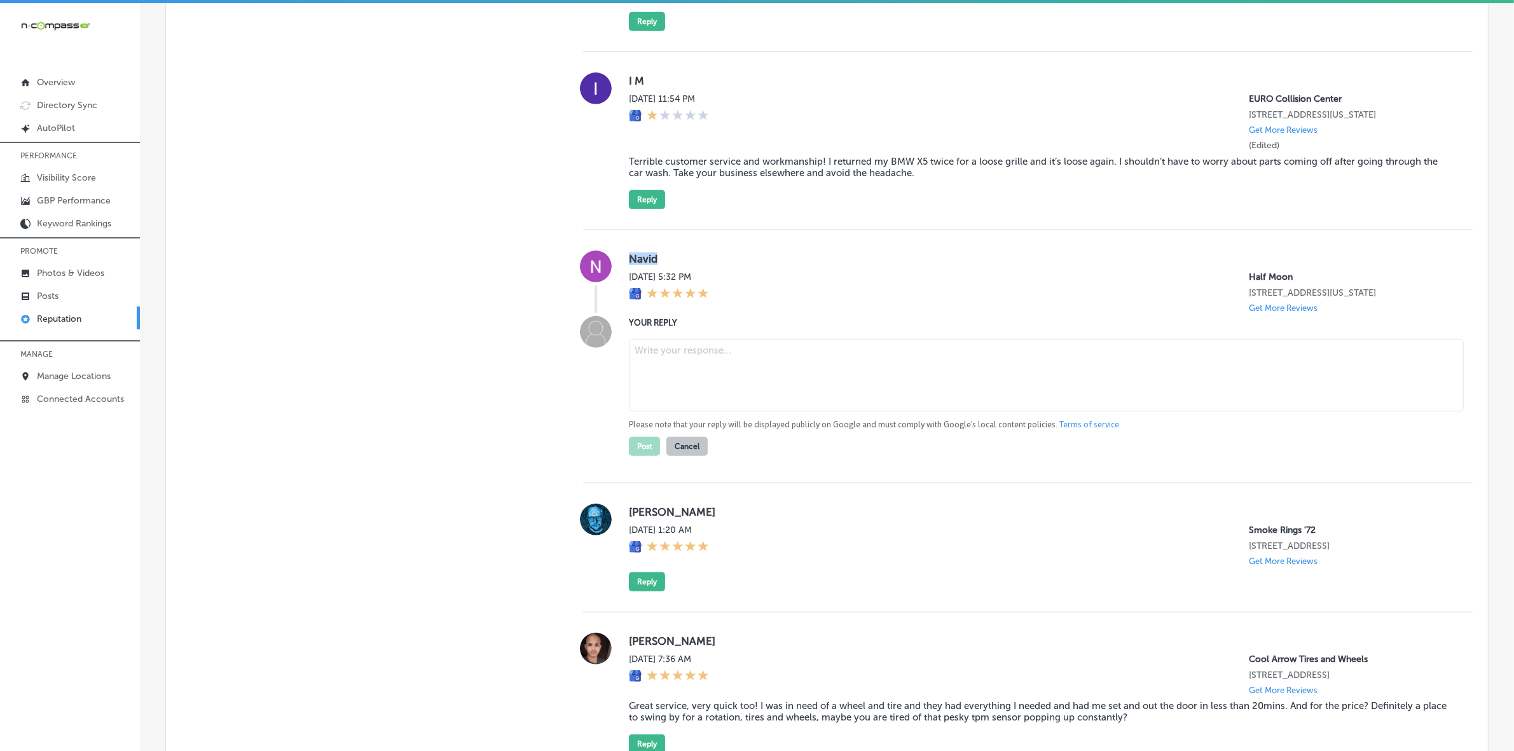
click at [729, 396] on textarea at bounding box center [1046, 375] width 835 height 73
paste textarea "Thank you for the 4-star review, [PERSON_NAME]! We’re so happy to hear that you…"
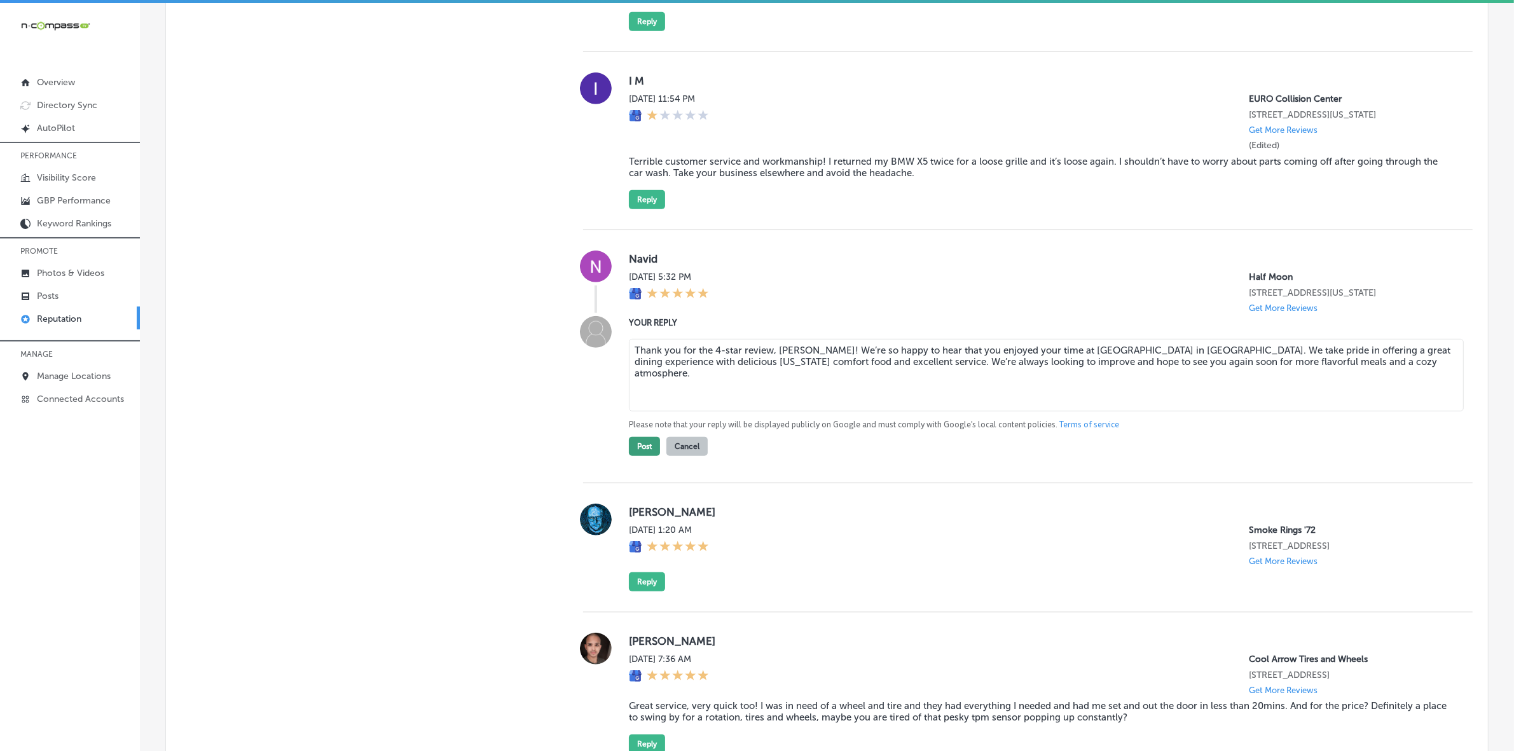
type textarea "Thank you for the 4-star review, [PERSON_NAME]! We’re so happy to hear that you…"
click at [643, 456] on button "Post" at bounding box center [644, 446] width 31 height 19
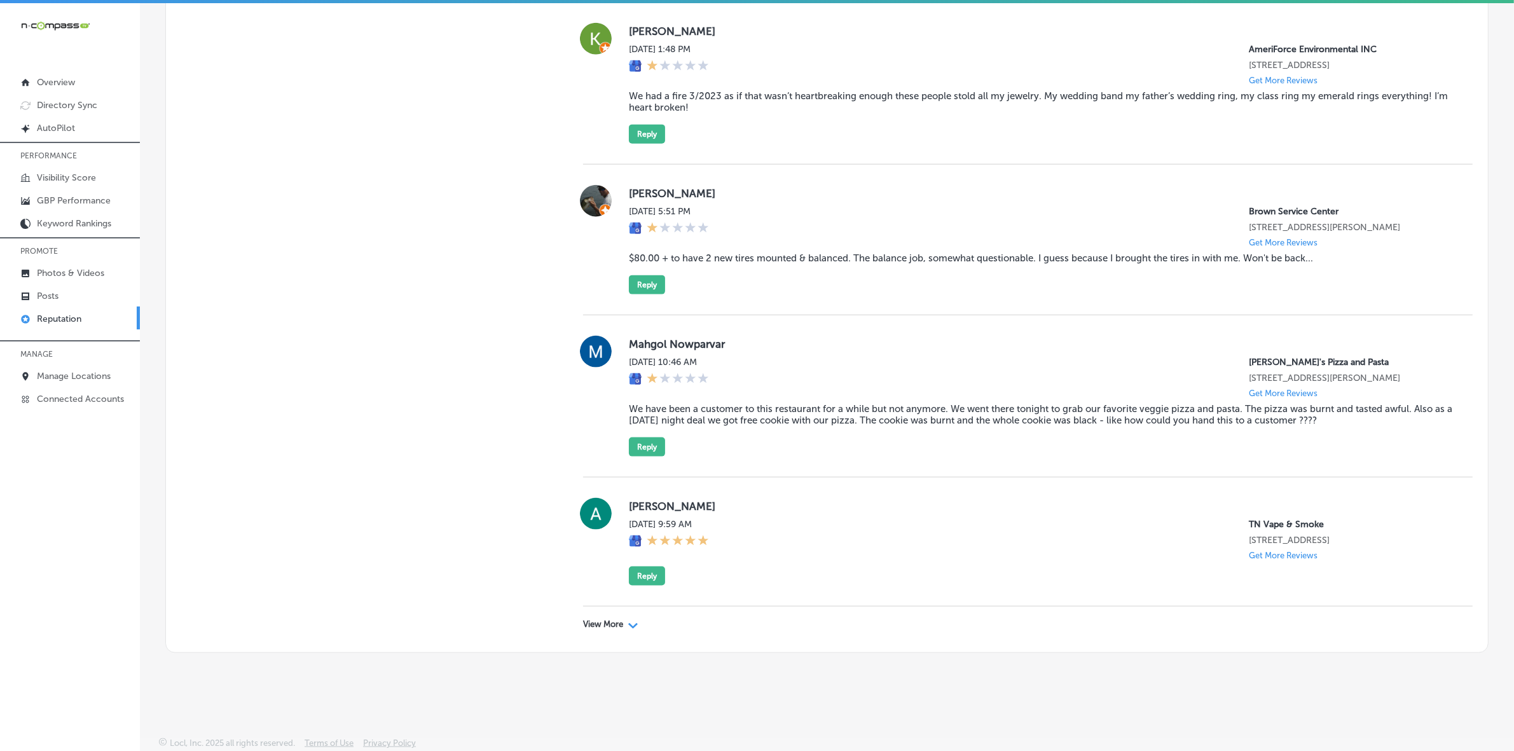
scroll to position [2061, 0]
click at [593, 620] on p "View More" at bounding box center [603, 625] width 40 height 10
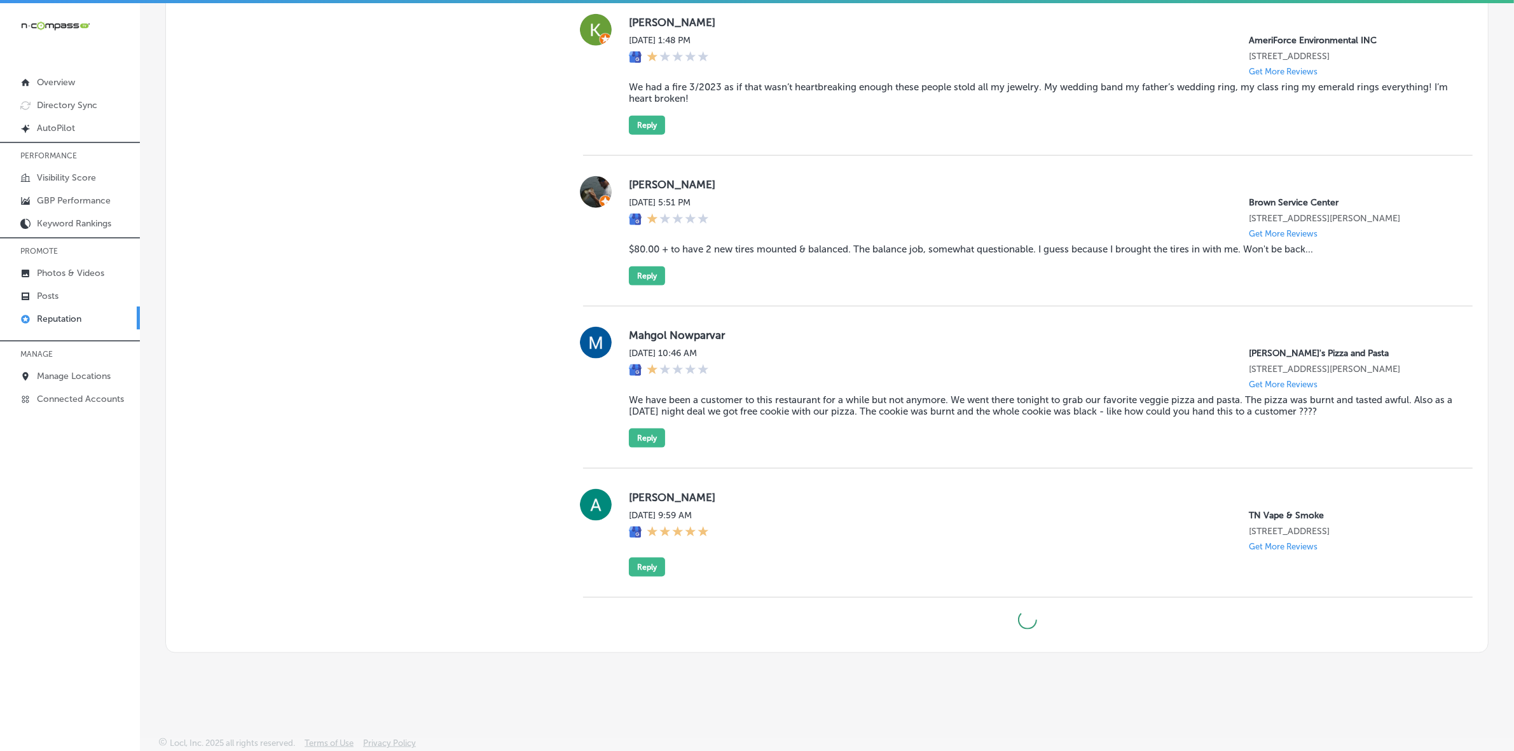
type textarea "x"
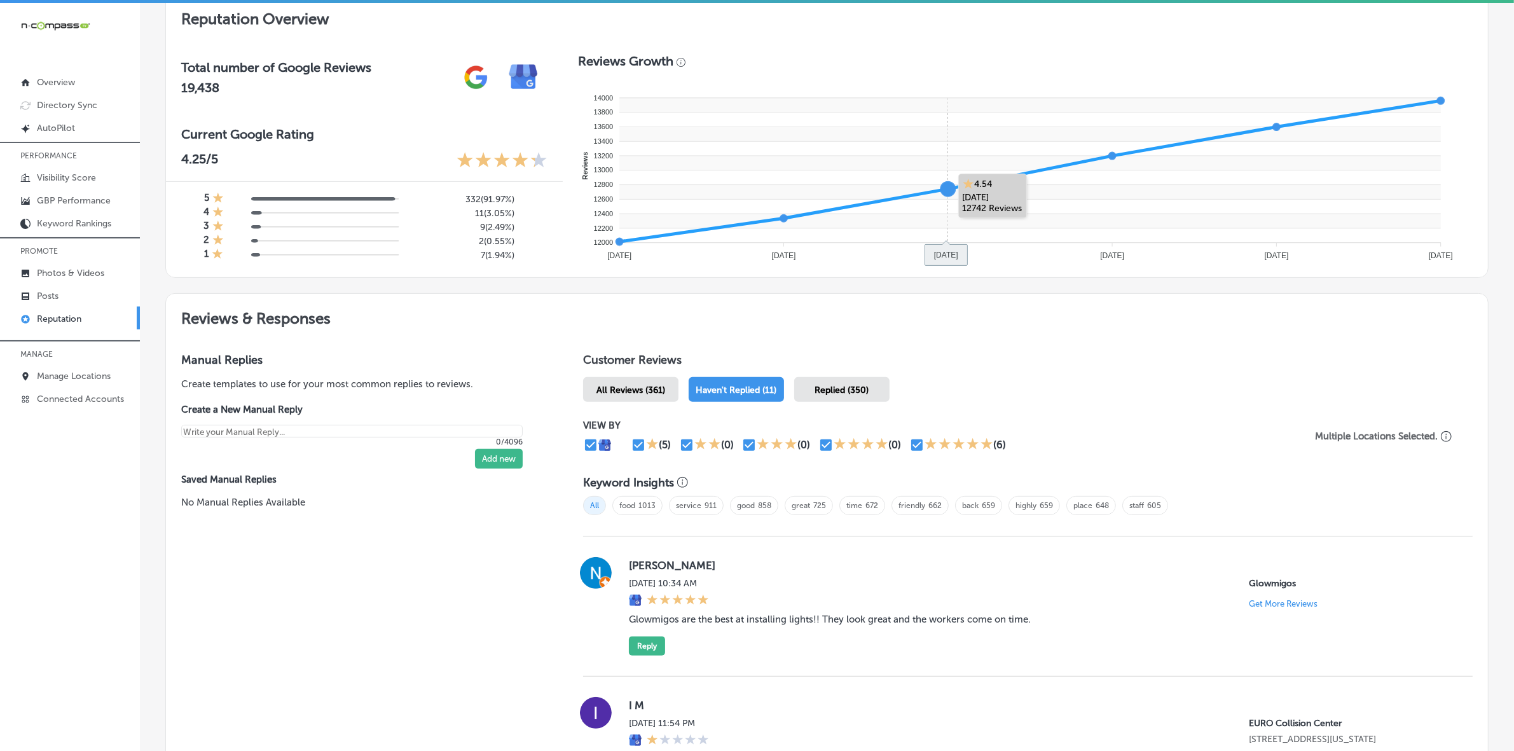
scroll to position [380, 0]
